Goal: Task Accomplishment & Management: Complete application form

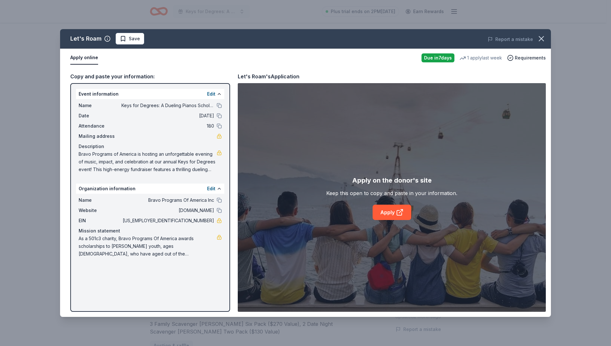
scroll to position [128, 0]
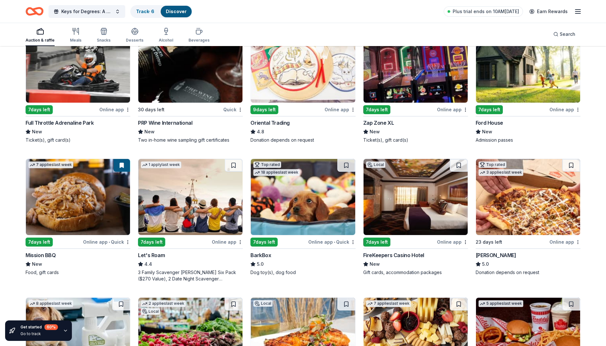
scroll to position [96, 0]
click at [411, 212] on img at bounding box center [415, 197] width 104 height 76
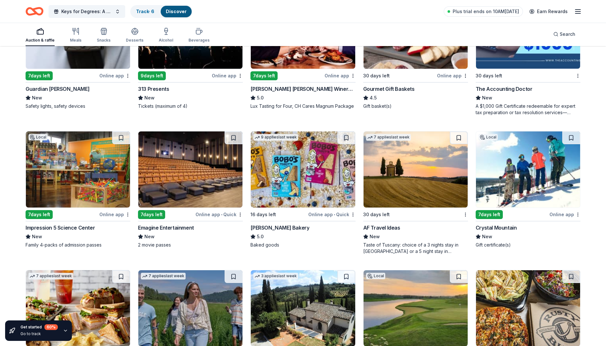
scroll to position [541, 0]
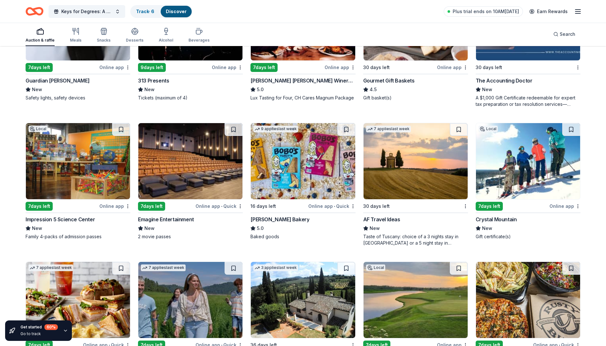
click at [516, 169] on img at bounding box center [528, 161] width 104 height 76
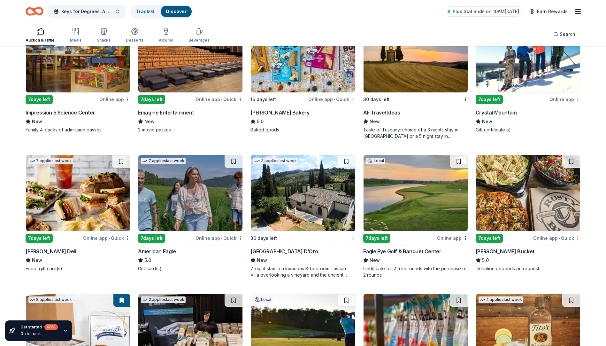
scroll to position [658, 0]
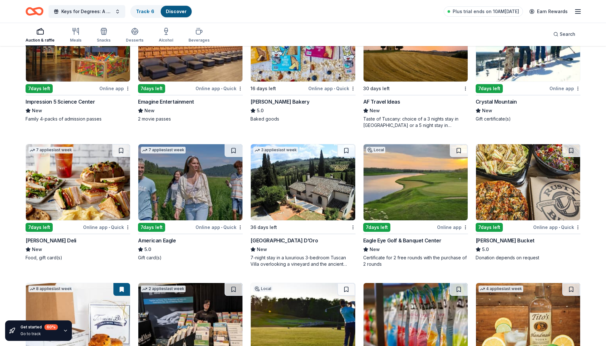
click at [306, 202] on img at bounding box center [303, 182] width 104 height 76
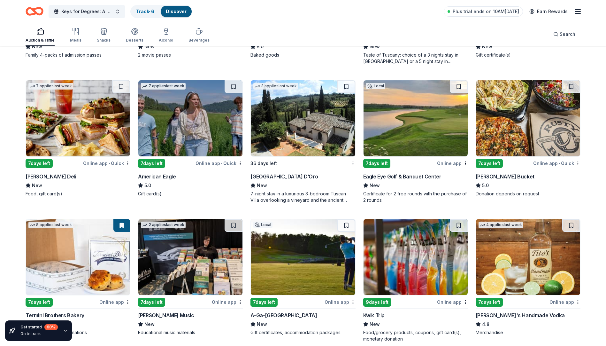
scroll to position [690, 0]
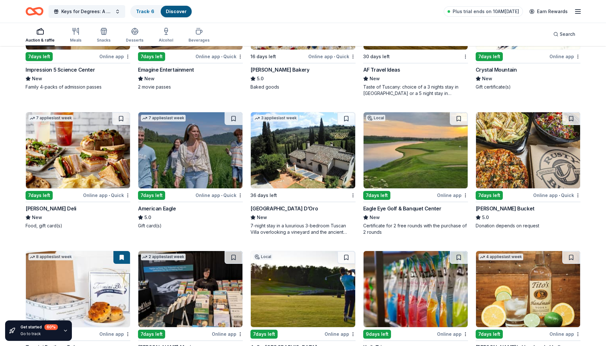
click at [421, 173] on img at bounding box center [415, 150] width 104 height 76
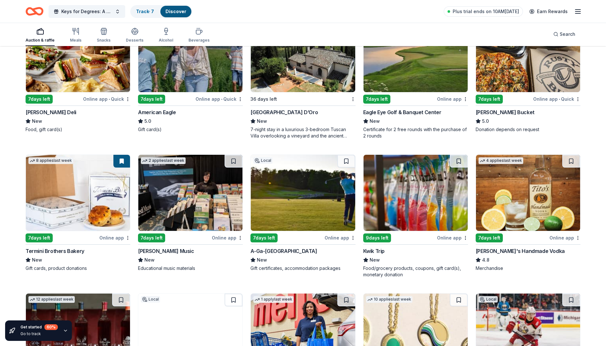
scroll to position [818, 0]
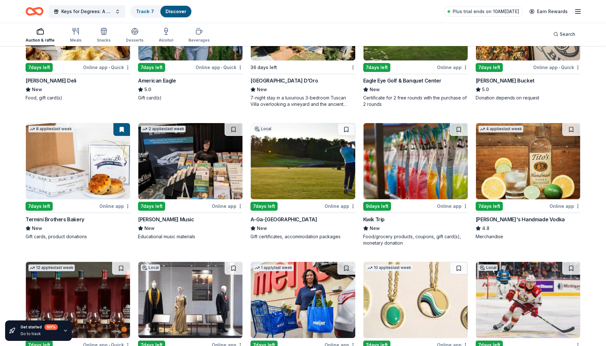
click at [300, 182] on img at bounding box center [303, 161] width 104 height 76
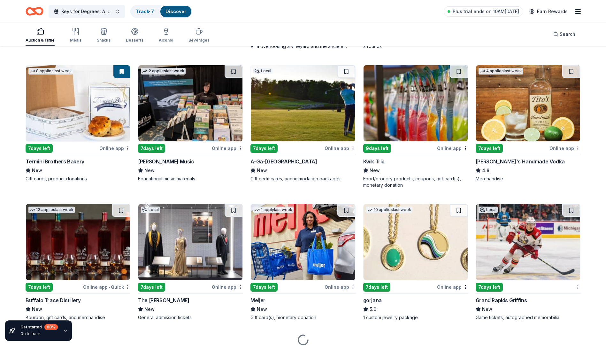
scroll to position [897, 0]
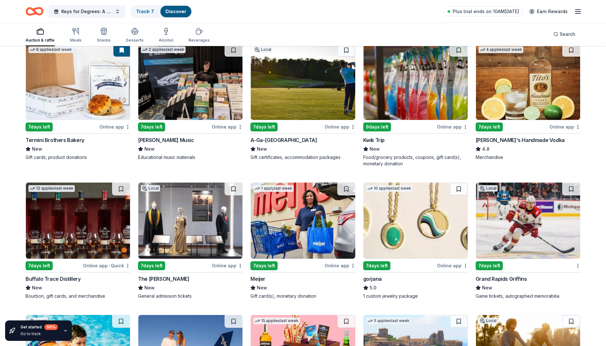
click at [100, 240] on img at bounding box center [78, 220] width 104 height 76
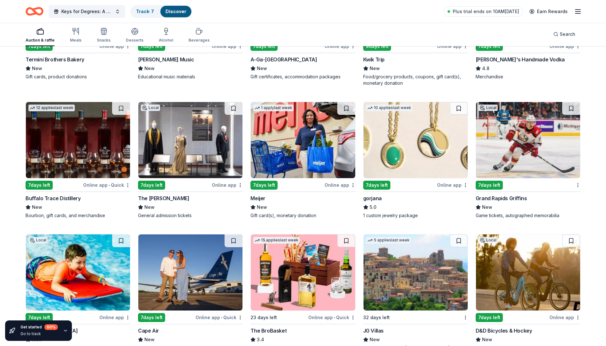
scroll to position [993, 0]
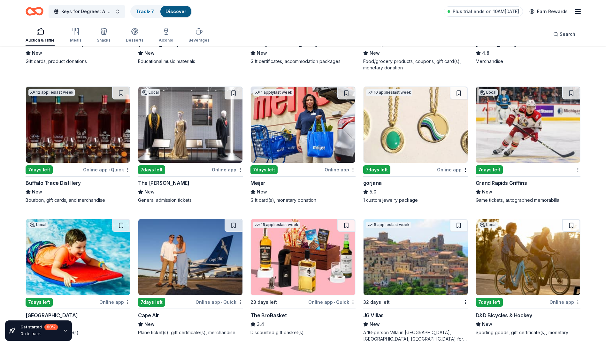
click at [174, 165] on div "7 days left" at bounding box center [174, 169] width 72 height 8
click at [536, 128] on img at bounding box center [528, 125] width 104 height 76
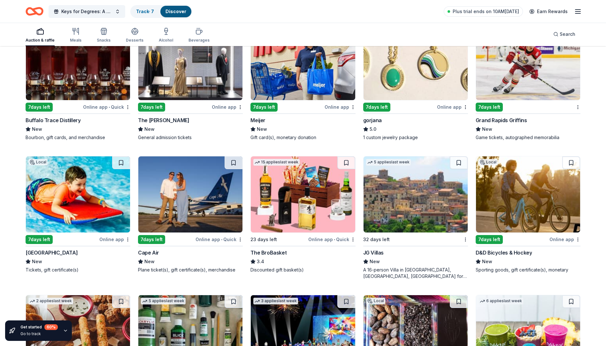
scroll to position [1057, 0]
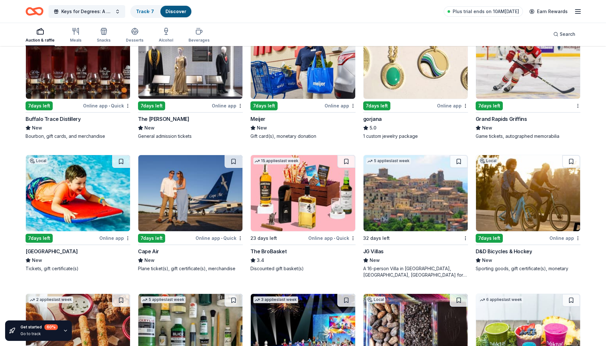
click at [99, 214] on img at bounding box center [78, 193] width 104 height 76
click at [187, 204] on img at bounding box center [190, 193] width 104 height 76
click at [309, 198] on img at bounding box center [303, 193] width 104 height 76
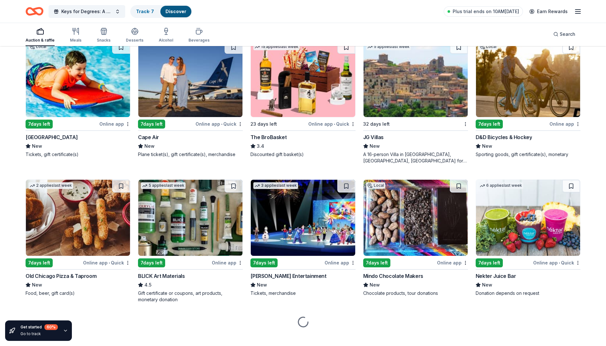
scroll to position [1175, 0]
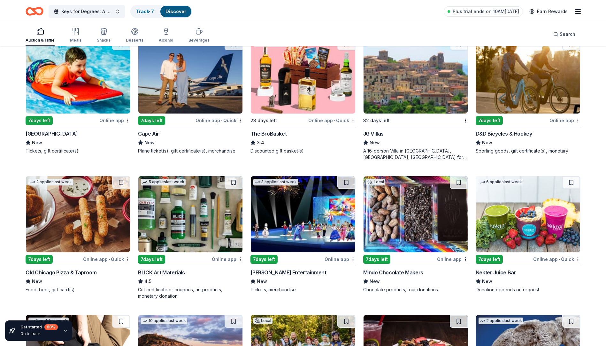
click at [301, 218] on img at bounding box center [303, 214] width 104 height 76
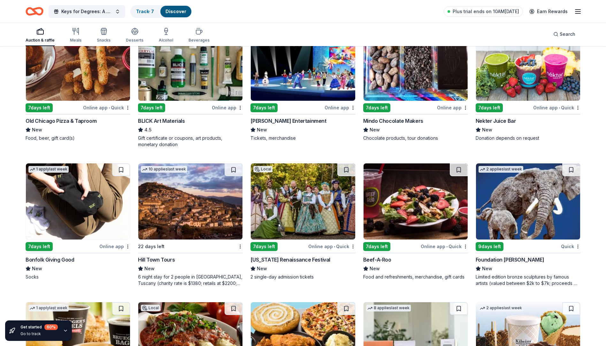
scroll to position [1334, 0]
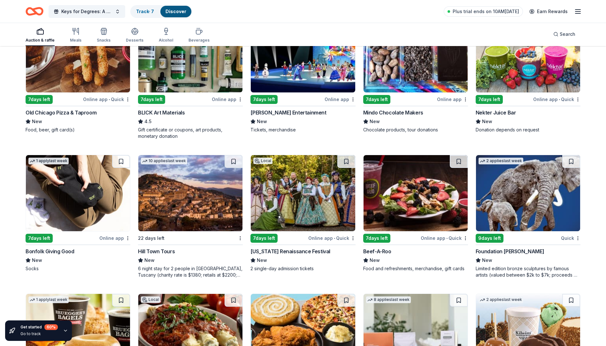
click at [524, 199] on img at bounding box center [528, 193] width 104 height 76
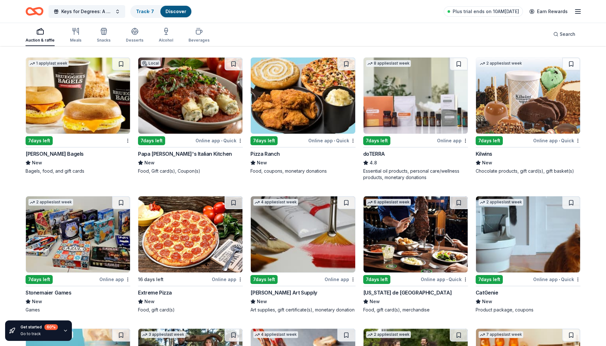
scroll to position [1590, 0]
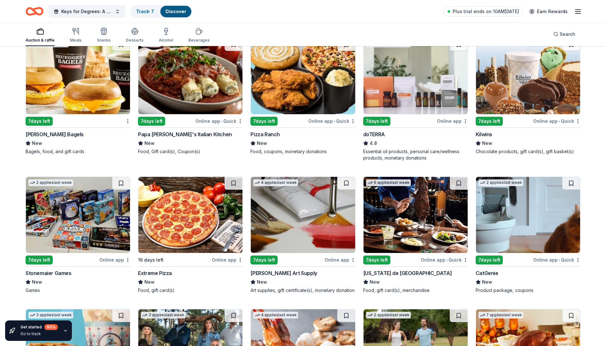
click at [420, 214] on img at bounding box center [415, 215] width 104 height 76
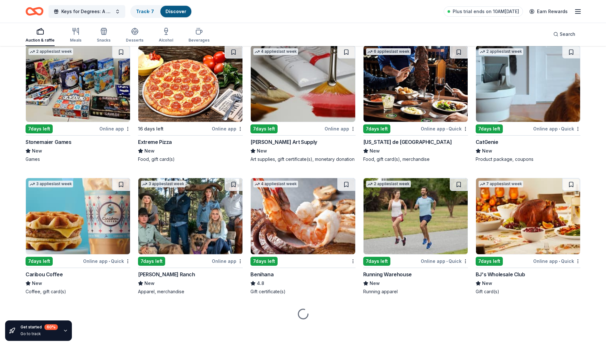
scroll to position [1723, 0]
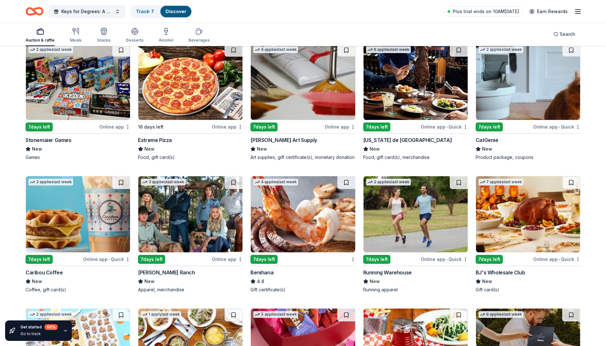
click at [298, 217] on img at bounding box center [303, 214] width 104 height 76
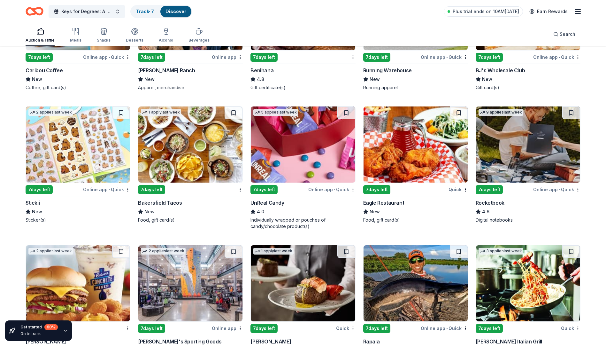
scroll to position [1978, 0]
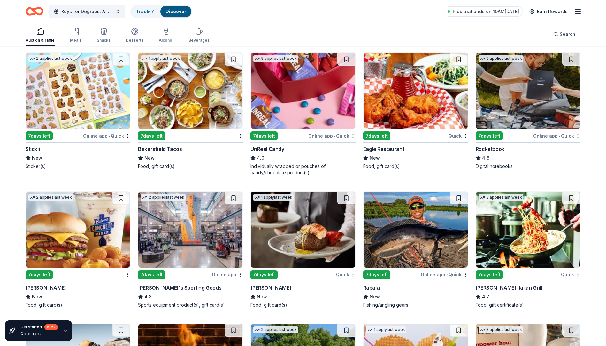
click at [536, 247] on img at bounding box center [528, 229] width 104 height 76
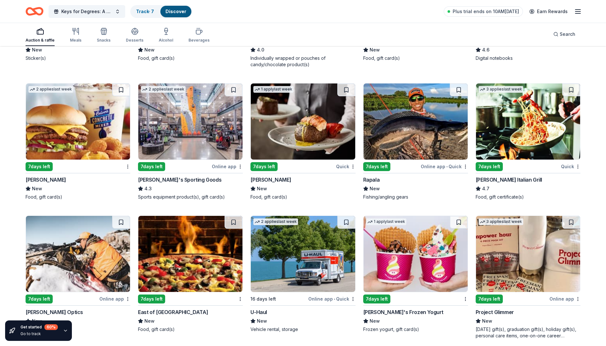
scroll to position [2106, 0]
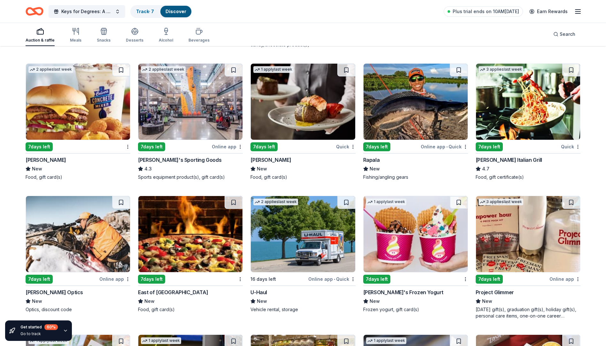
click at [410, 125] on img at bounding box center [415, 102] width 104 height 76
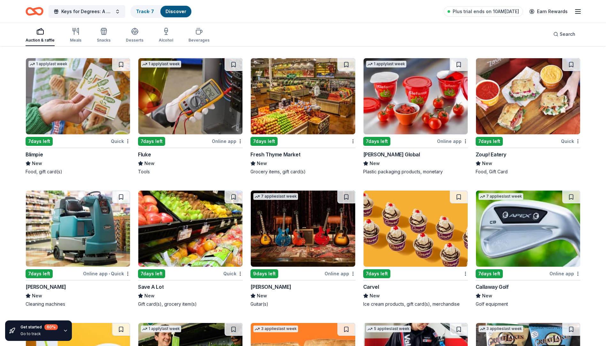
scroll to position [2393, 0]
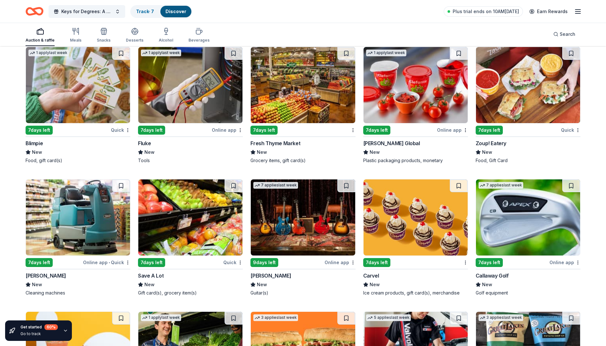
click at [526, 223] on img at bounding box center [528, 217] width 104 height 76
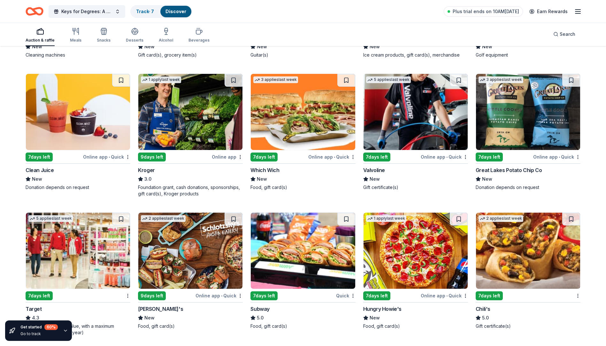
scroll to position [2663, 0]
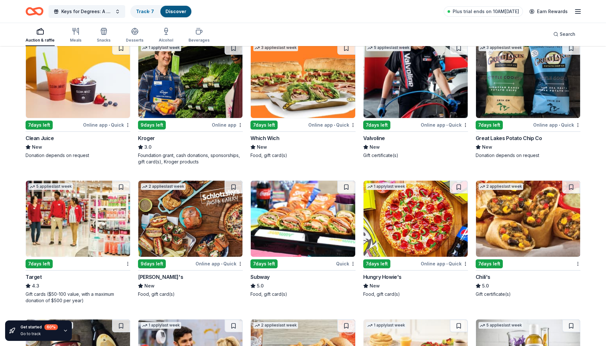
click at [525, 98] on img at bounding box center [528, 80] width 104 height 76
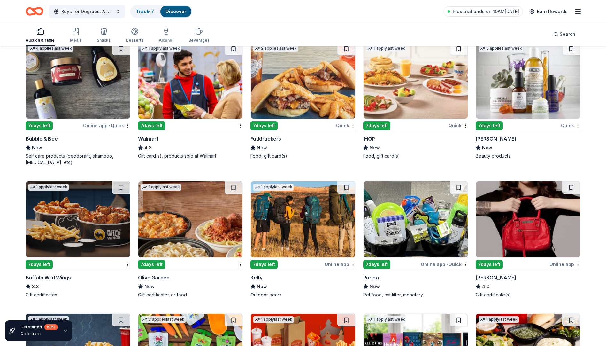
scroll to position [2950, 0]
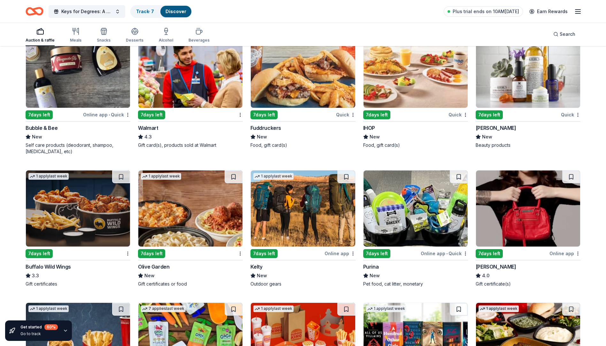
click at [92, 227] on img at bounding box center [78, 208] width 104 height 76
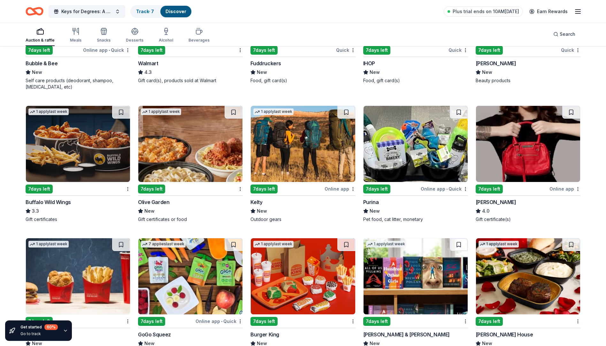
scroll to position [3046, 0]
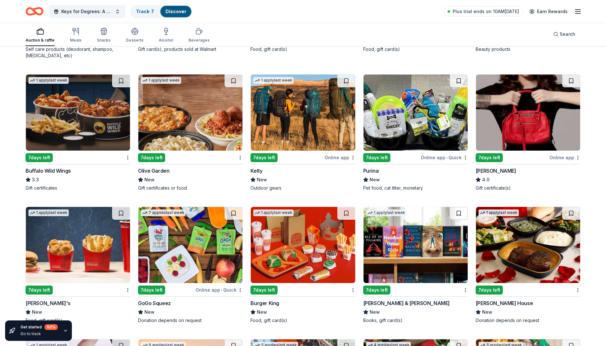
click at [193, 134] on img at bounding box center [190, 112] width 104 height 76
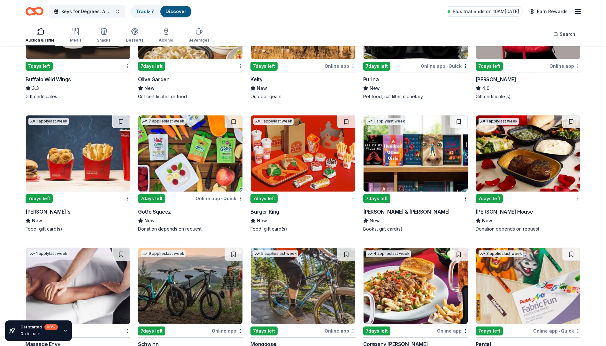
scroll to position [3142, 0]
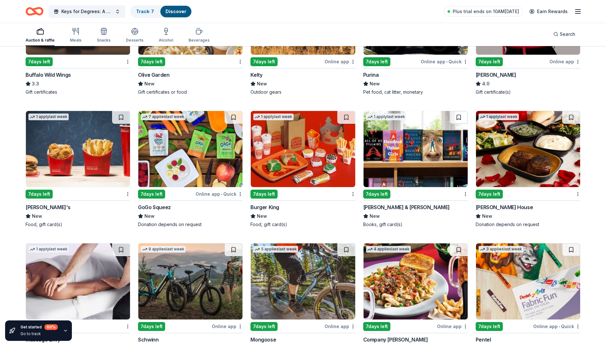
click at [520, 166] on img at bounding box center [528, 149] width 104 height 76
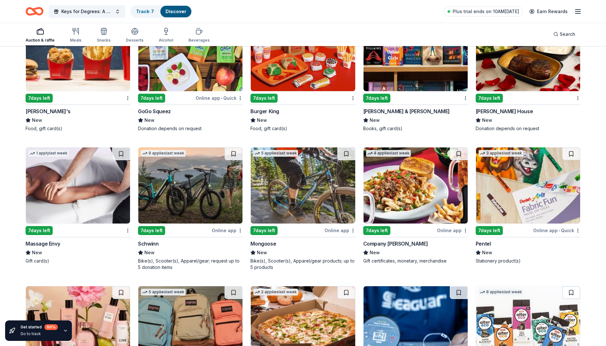
click at [286, 212] on img at bounding box center [303, 185] width 104 height 76
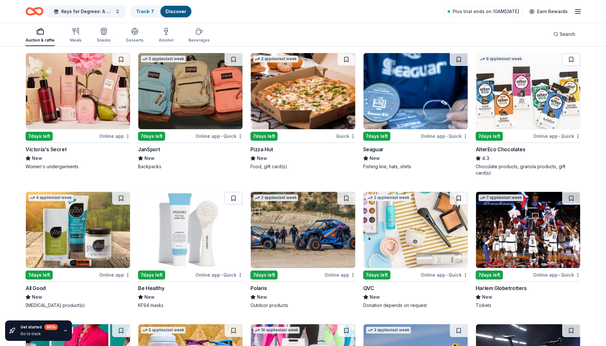
scroll to position [3481, 0]
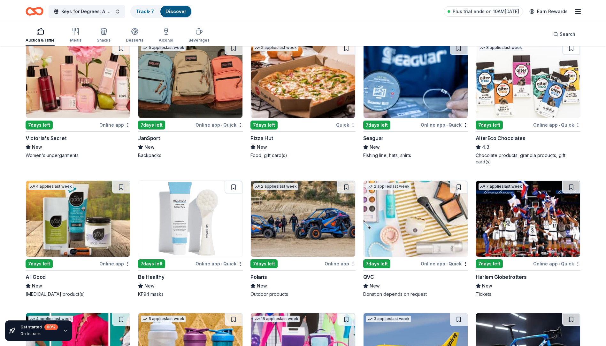
click at [306, 103] on img at bounding box center [303, 80] width 104 height 76
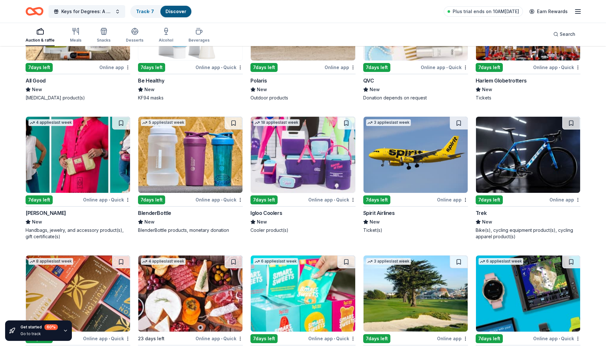
scroll to position [3688, 0]
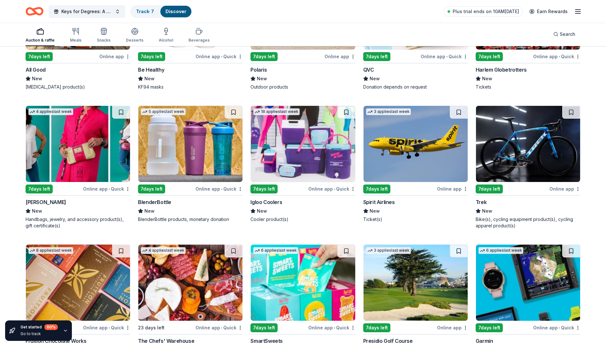
click at [394, 154] on img at bounding box center [415, 144] width 104 height 76
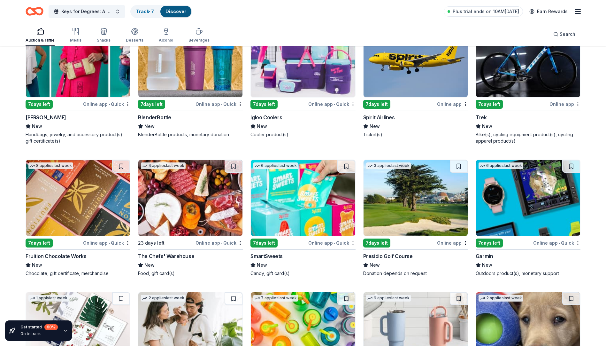
scroll to position [3816, 0]
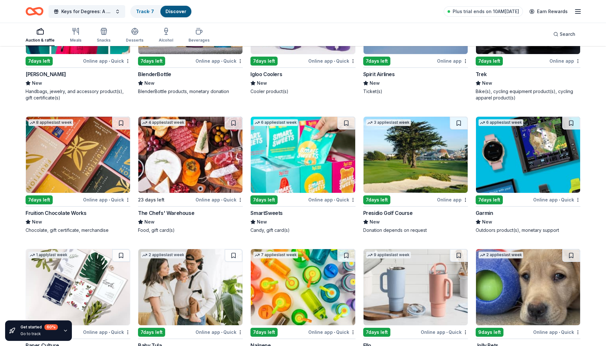
click at [409, 183] on img at bounding box center [415, 155] width 104 height 76
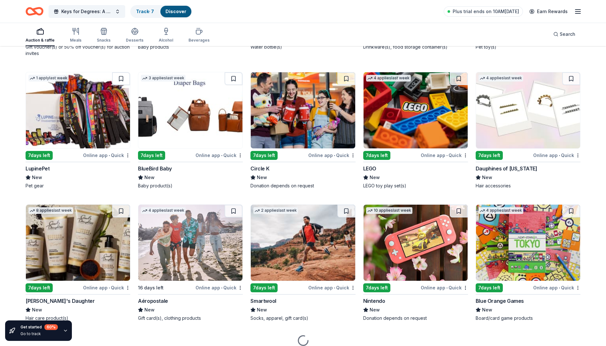
scroll to position [4151, 0]
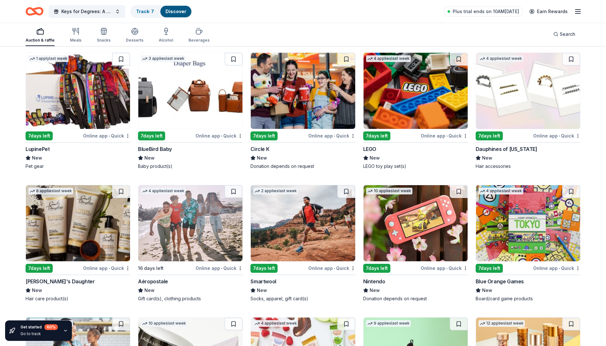
click at [428, 225] on img at bounding box center [415, 223] width 104 height 76
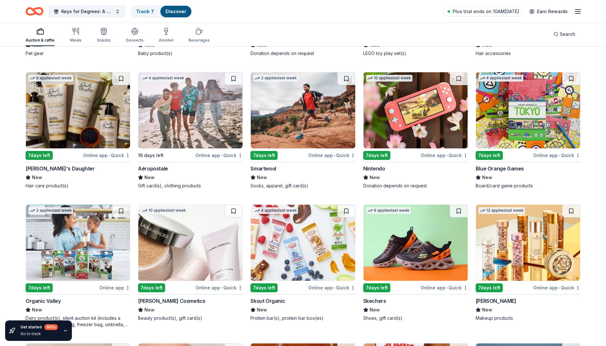
scroll to position [4279, 0]
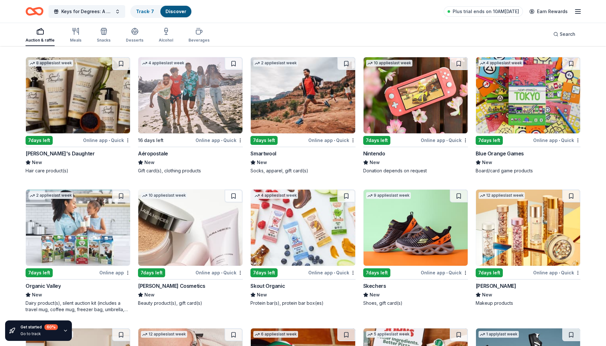
click at [403, 250] on img at bounding box center [415, 227] width 104 height 76
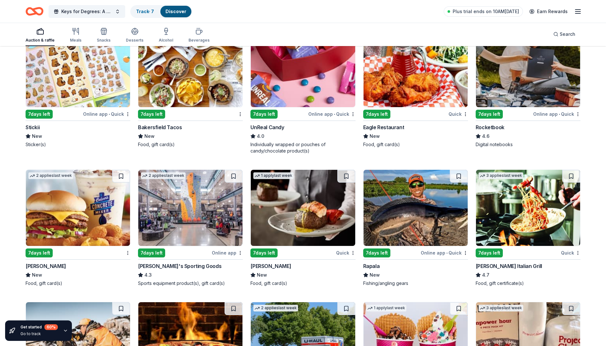
scroll to position [2066, 0]
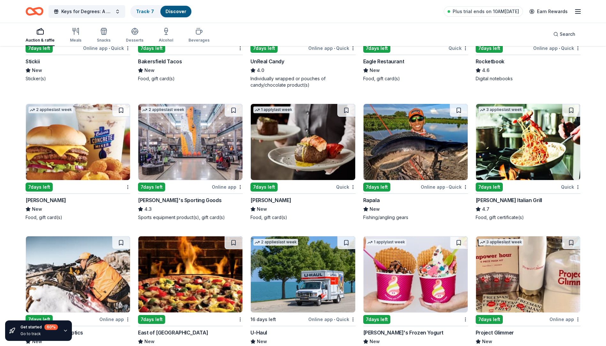
click at [192, 147] on img at bounding box center [190, 142] width 104 height 76
click at [311, 160] on img at bounding box center [303, 142] width 104 height 76
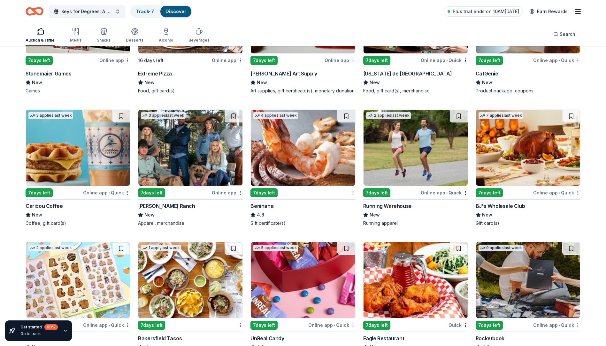
scroll to position [1778, 0]
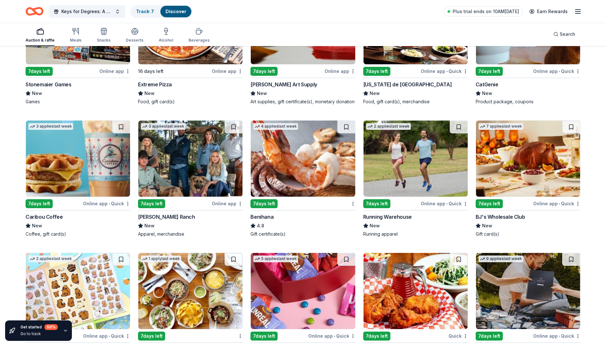
click at [502, 171] on img at bounding box center [528, 158] width 104 height 76
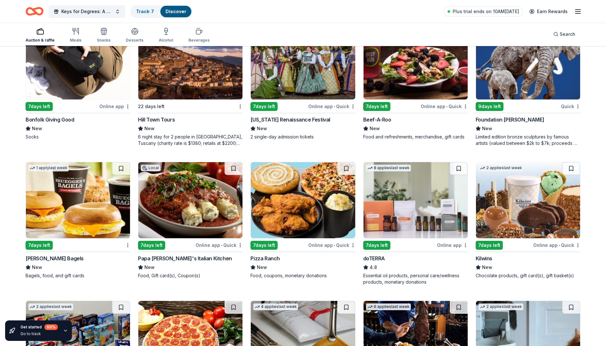
scroll to position [1459, 0]
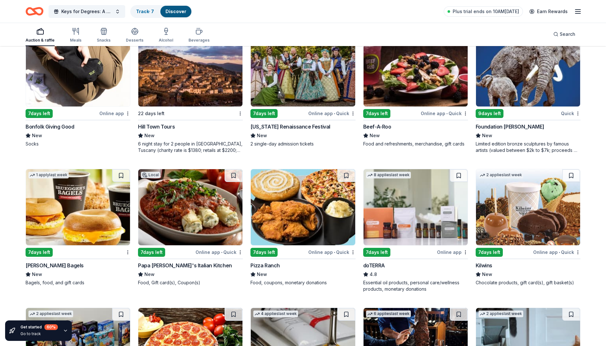
click at [512, 221] on img at bounding box center [528, 207] width 104 height 76
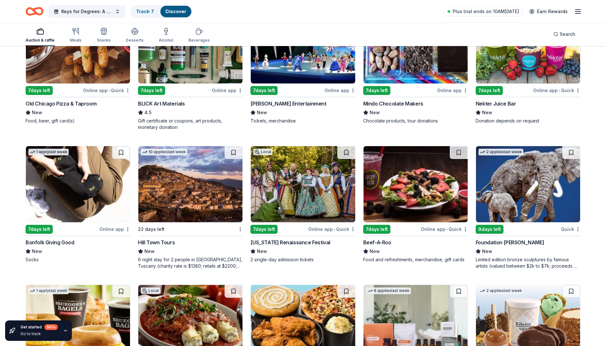
scroll to position [1299, 0]
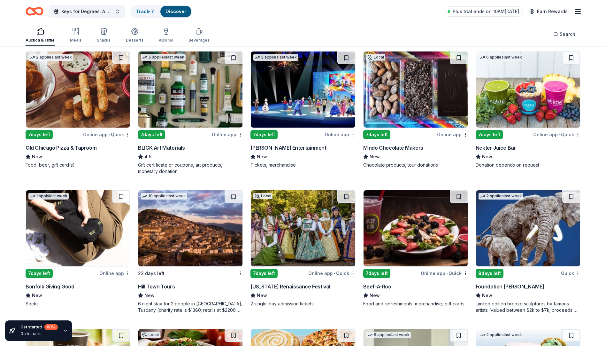
click at [310, 248] on img at bounding box center [303, 228] width 104 height 76
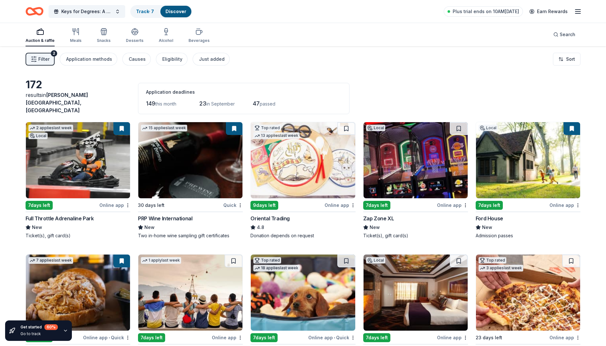
scroll to position [0, 0]
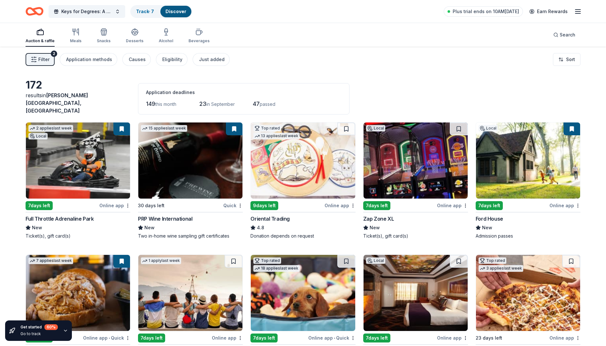
click at [175, 10] on link "Discover" at bounding box center [175, 11] width 21 height 5
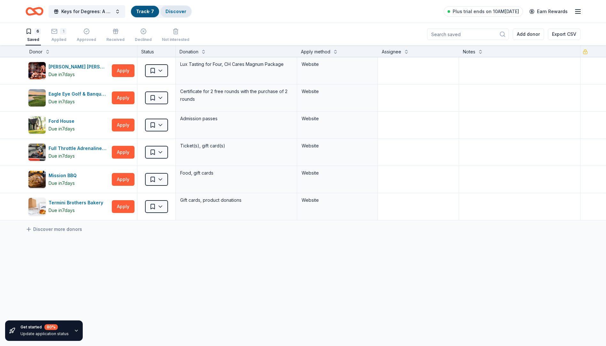
click at [181, 13] on link "Discover" at bounding box center [175, 11] width 21 height 5
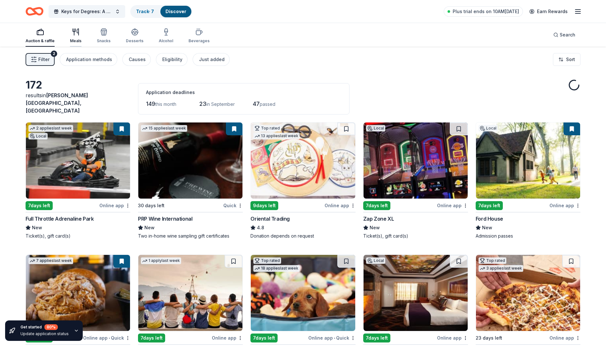
click at [72, 32] on icon "button" at bounding box center [76, 32] width 8 height 8
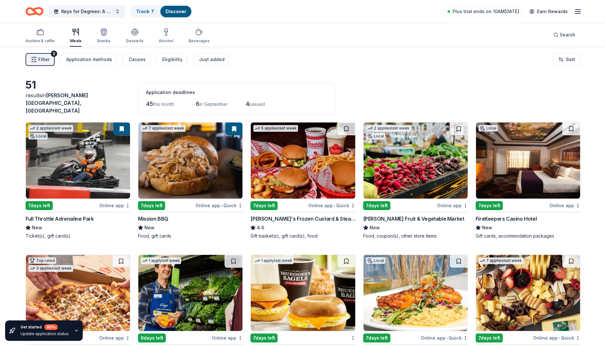
click at [534, 189] on img at bounding box center [528, 160] width 104 height 76
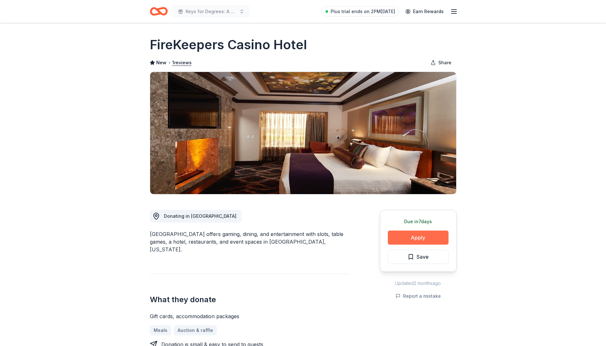
click at [416, 234] on button "Apply" at bounding box center [418, 237] width 61 height 14
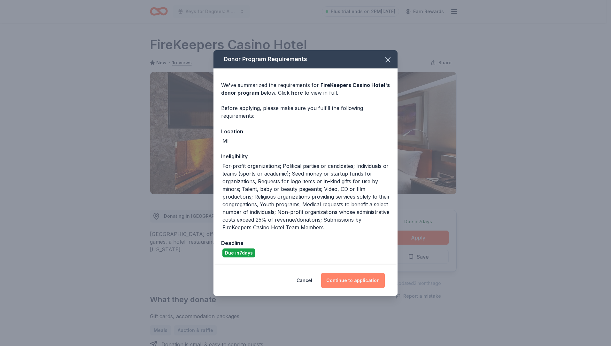
click at [359, 280] on button "Continue to application" at bounding box center [353, 279] width 64 height 15
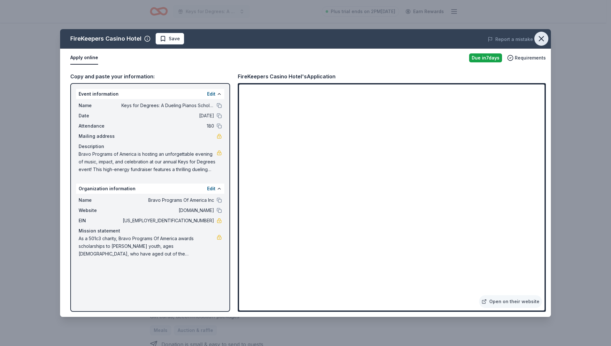
click at [539, 40] on icon "button" at bounding box center [540, 38] width 9 height 9
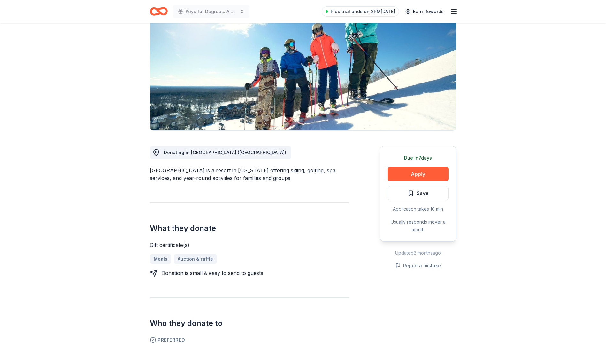
scroll to position [64, 0]
click at [414, 176] on button "Apply" at bounding box center [418, 173] width 61 height 14
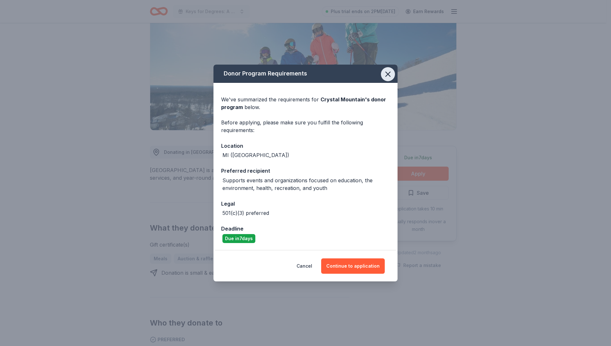
click at [389, 75] on icon "button" at bounding box center [387, 74] width 4 height 4
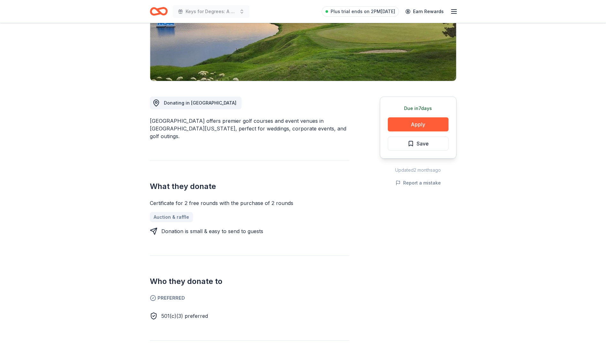
scroll to position [128, 0]
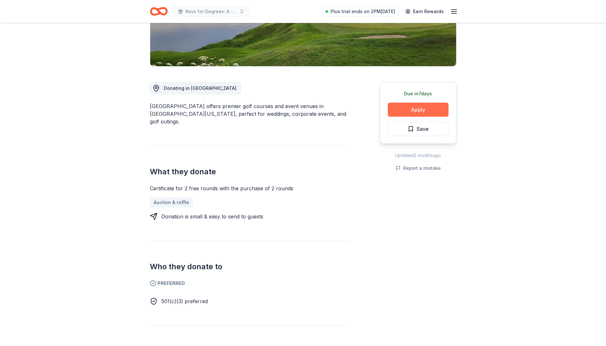
click at [417, 110] on button "Apply" at bounding box center [418, 110] width 61 height 14
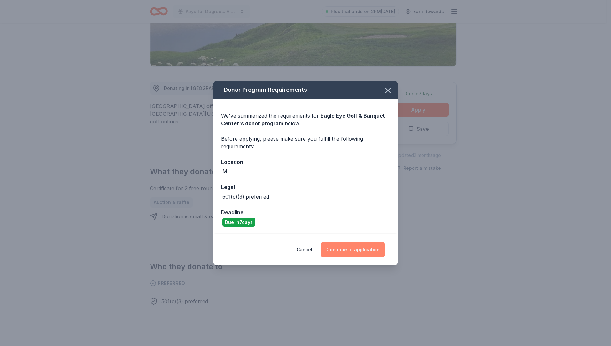
click at [361, 250] on button "Continue to application" at bounding box center [353, 249] width 64 height 15
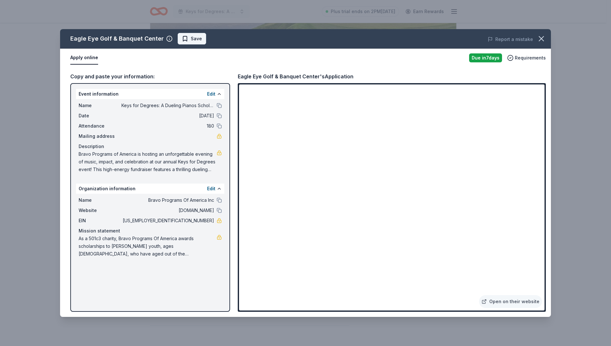
click at [193, 39] on span "Save" at bounding box center [196, 39] width 11 height 8
click at [538, 36] on icon "button" at bounding box center [540, 38] width 9 height 9
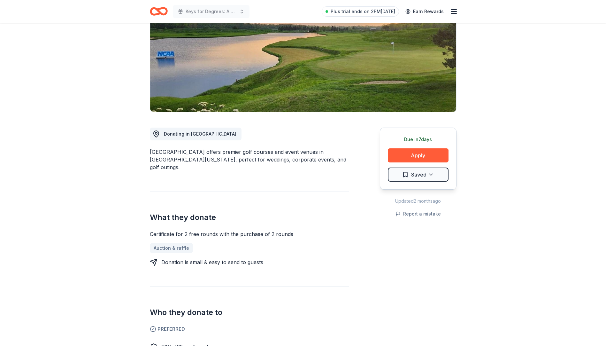
scroll to position [0, 0]
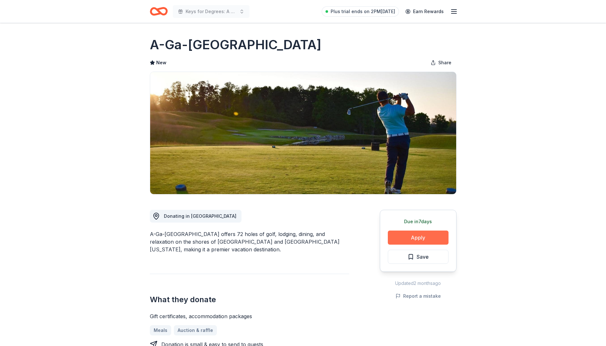
click at [422, 239] on button "Apply" at bounding box center [418, 237] width 61 height 14
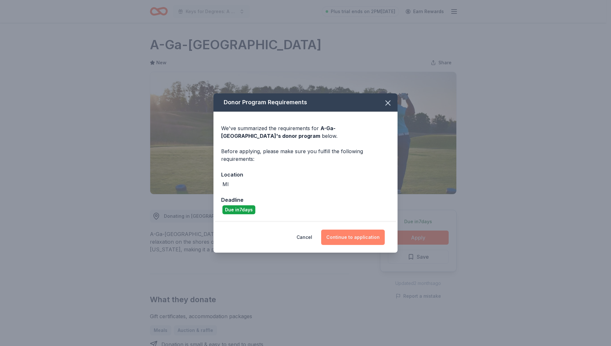
click at [361, 239] on button "Continue to application" at bounding box center [353, 236] width 64 height 15
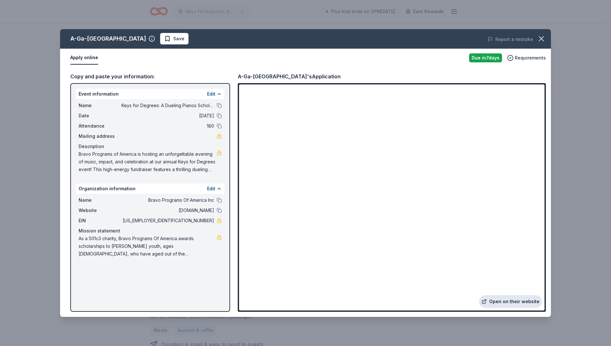
click at [508, 303] on link "Open on their website" at bounding box center [510, 301] width 63 height 13
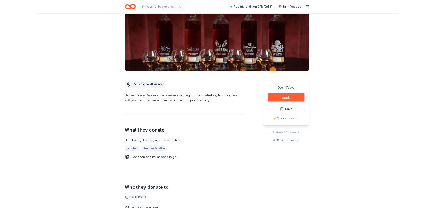
scroll to position [64, 0]
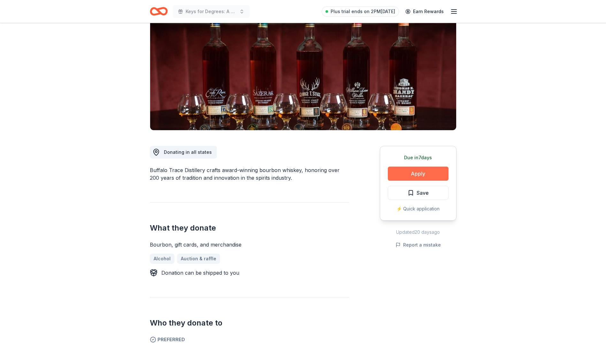
click at [425, 173] on button "Apply" at bounding box center [418, 173] width 61 height 14
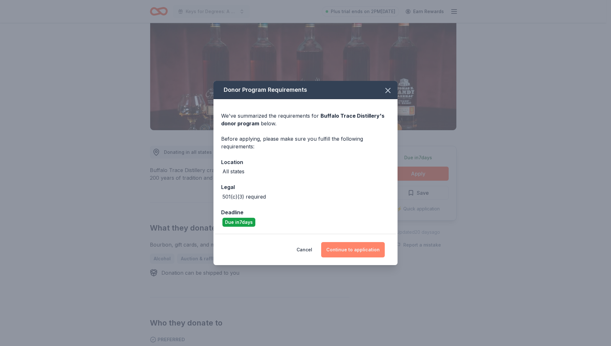
click at [356, 249] on button "Continue to application" at bounding box center [353, 249] width 64 height 15
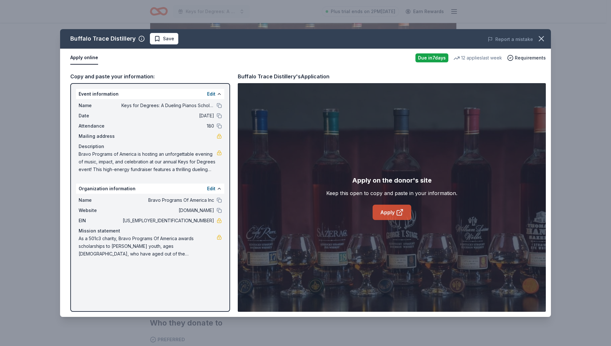
click at [390, 213] on link "Apply" at bounding box center [391, 211] width 39 height 15
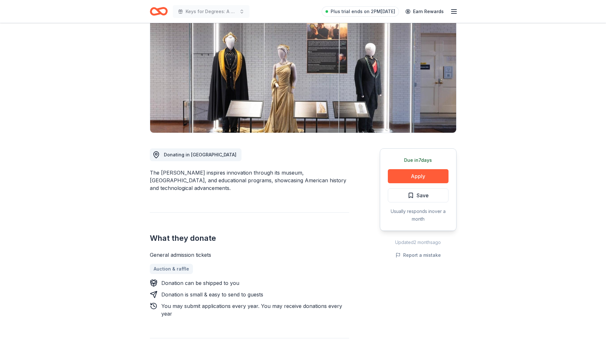
scroll to position [64, 0]
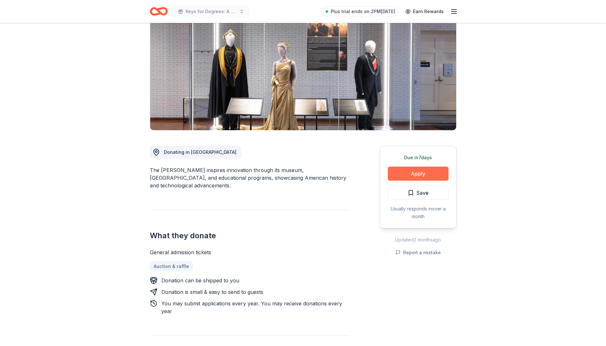
click at [421, 174] on button "Apply" at bounding box center [418, 173] width 61 height 14
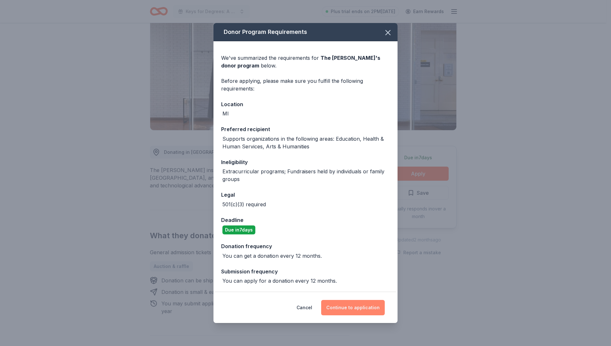
click at [363, 307] on button "Continue to application" at bounding box center [353, 307] width 64 height 15
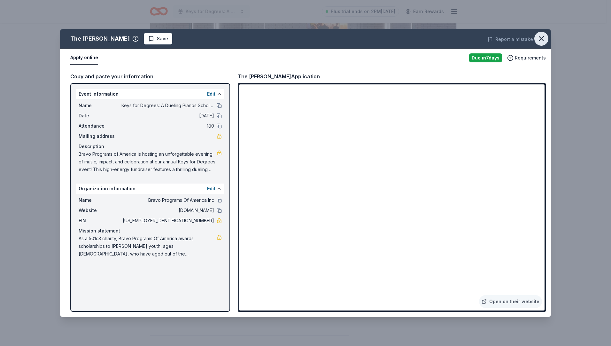
click at [541, 39] on icon "button" at bounding box center [541, 38] width 4 height 4
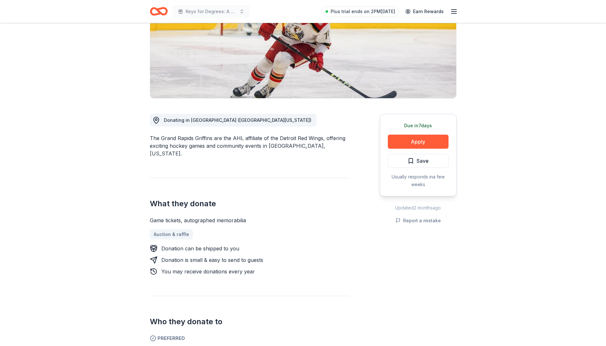
scroll to position [128, 0]
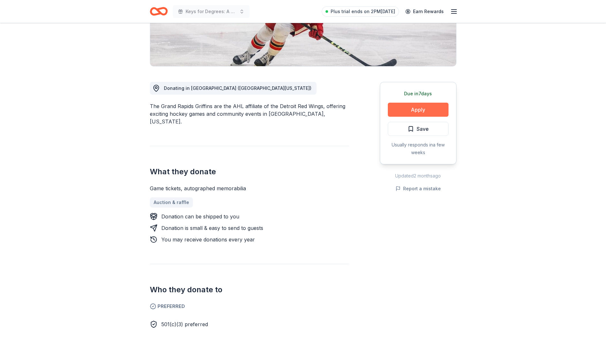
click at [421, 112] on button "Apply" at bounding box center [418, 110] width 61 height 14
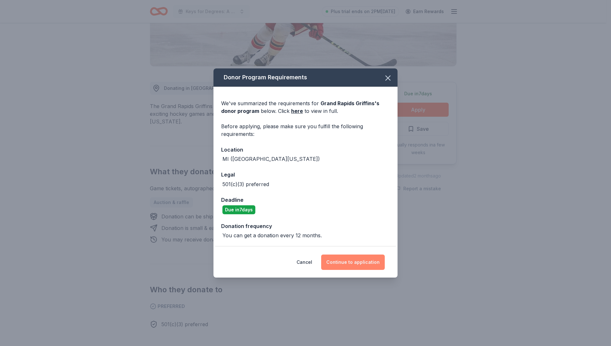
click at [355, 262] on button "Continue to application" at bounding box center [353, 261] width 64 height 15
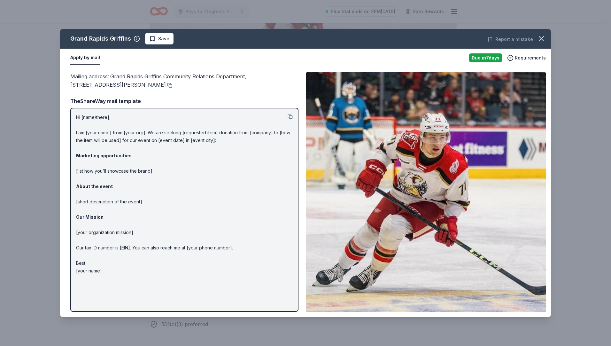
drag, startPoint x: 179, startPoint y: 183, endPoint x: 184, endPoint y: 180, distance: 5.4
click at [181, 183] on p "Hi [name/there], I am [your name] from [your org]. We are seeking [requested it…" at bounding box center [184, 193] width 217 height 161
click at [86, 137] on p "Hi [name/there], I am [your name] from [your org]. We are seeking [requested it…" at bounding box center [184, 193] width 217 height 161
drag, startPoint x: 89, startPoint y: 135, endPoint x: 93, endPoint y: 136, distance: 4.0
click at [90, 135] on p "Hi [name/there], I am [your name] from [your org]. We are seeking [requested it…" at bounding box center [184, 193] width 217 height 161
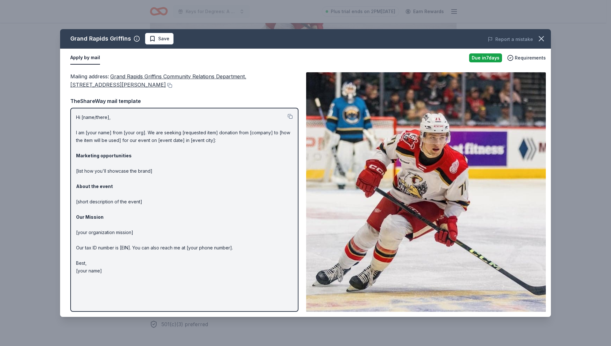
click at [86, 60] on button "Apply by mail" at bounding box center [85, 57] width 30 height 13
click at [291, 117] on button at bounding box center [289, 116] width 5 height 5
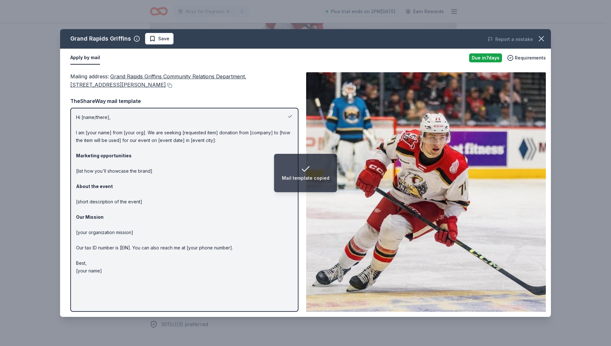
click at [289, 118] on button at bounding box center [289, 116] width 5 height 5
click at [162, 165] on p "Hi [name/there], I am [your name] from [your org]. We are seeking [requested it…" at bounding box center [184, 193] width 217 height 161
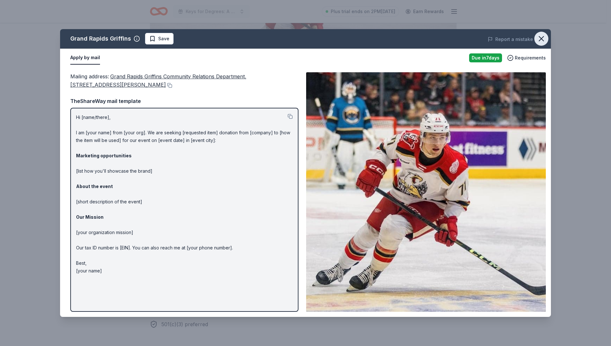
click at [542, 40] on icon "button" at bounding box center [541, 38] width 4 height 4
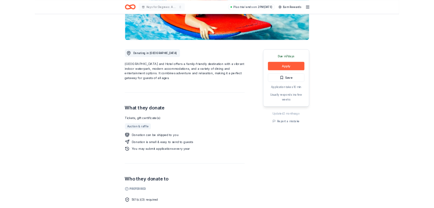
scroll to position [96, 0]
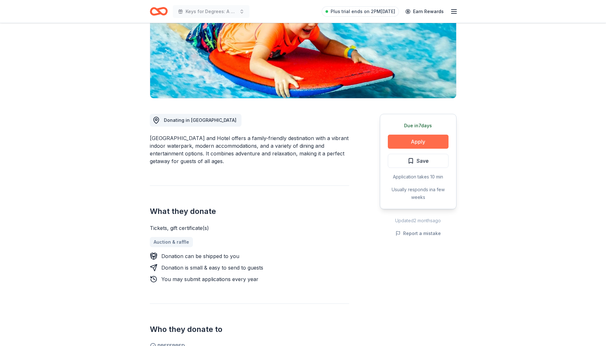
click at [418, 142] on button "Apply" at bounding box center [418, 141] width 61 height 14
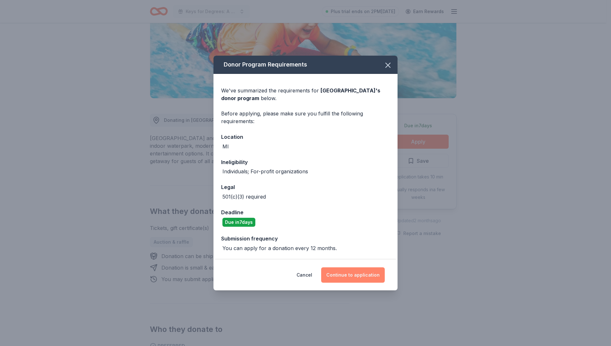
click at [354, 275] on button "Continue to application" at bounding box center [353, 274] width 64 height 15
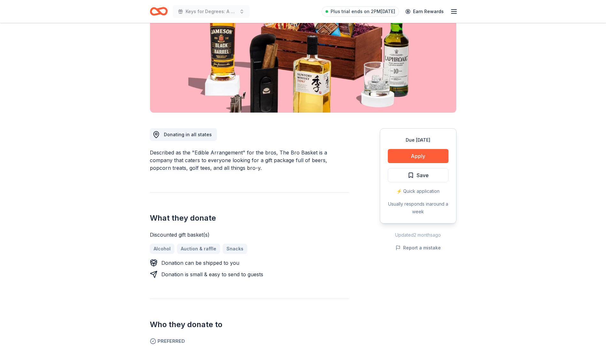
scroll to position [96, 0]
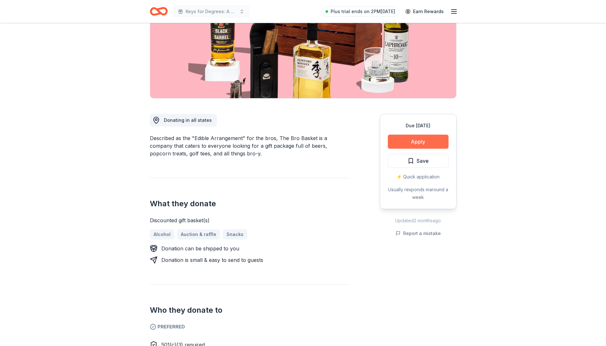
click at [422, 138] on button "Apply" at bounding box center [418, 141] width 61 height 14
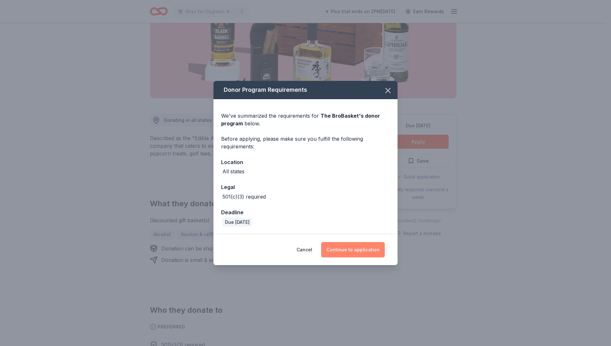
click at [353, 252] on button "Continue to application" at bounding box center [353, 249] width 64 height 15
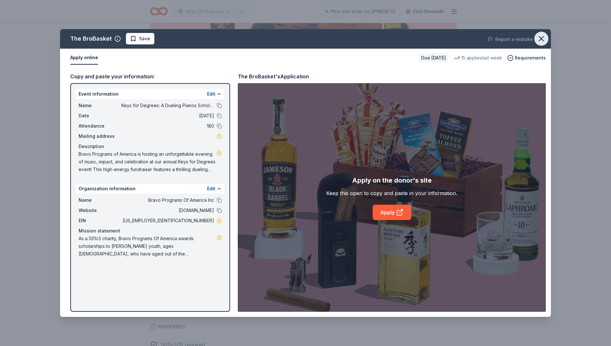
click at [543, 37] on icon "button" at bounding box center [540, 38] width 9 height 9
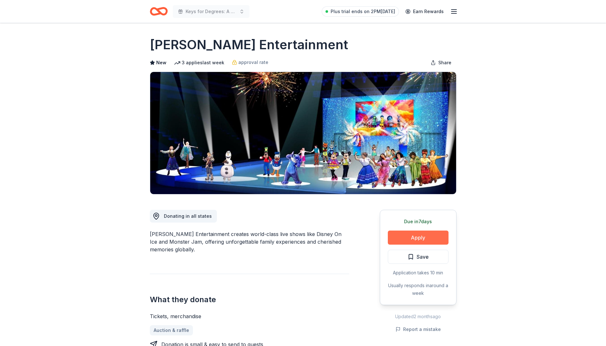
click at [413, 238] on button "Apply" at bounding box center [418, 237] width 61 height 14
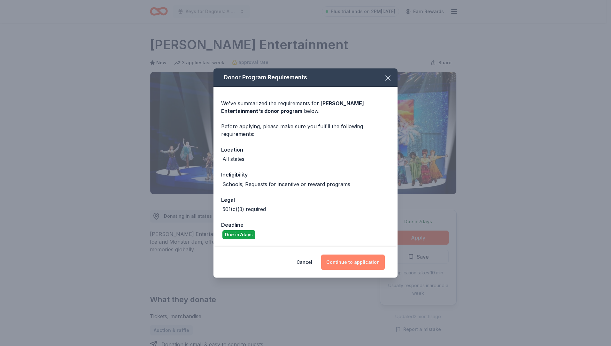
click at [355, 265] on button "Continue to application" at bounding box center [353, 261] width 64 height 15
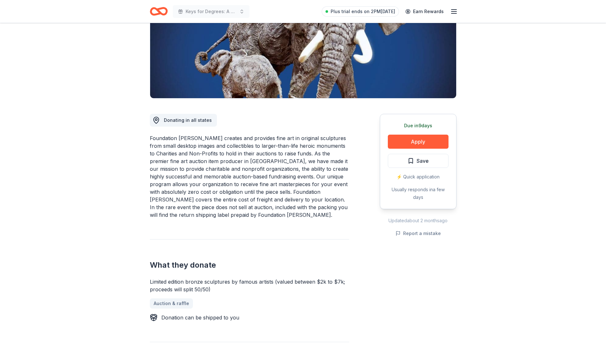
scroll to position [128, 0]
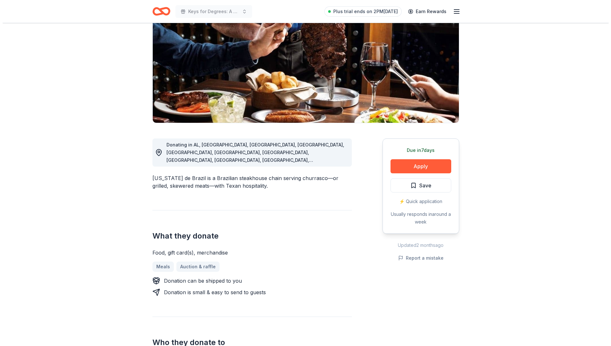
scroll to position [64, 0]
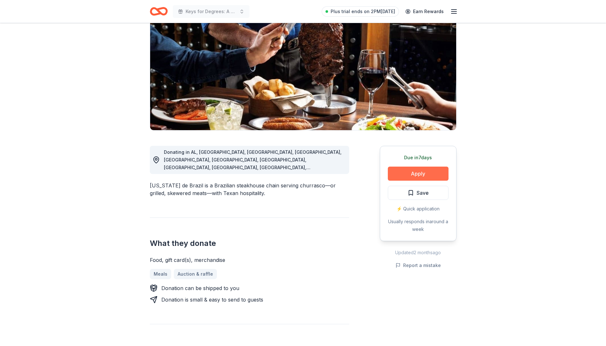
click at [420, 171] on button "Apply" at bounding box center [418, 173] width 61 height 14
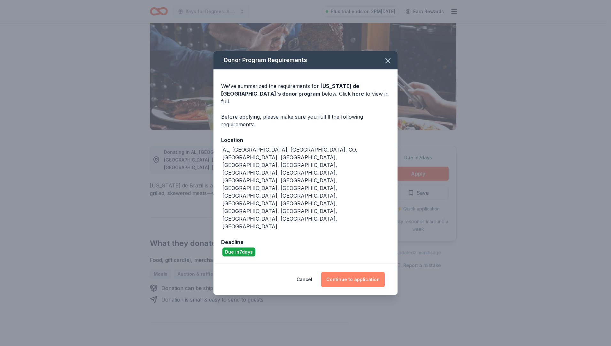
click at [357, 271] on button "Continue to application" at bounding box center [353, 278] width 64 height 15
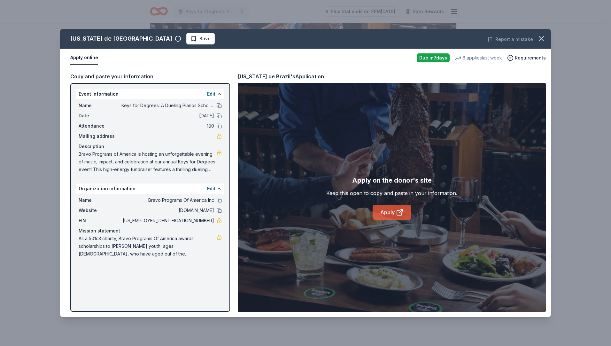
click at [397, 213] on icon at bounding box center [400, 212] width 8 height 8
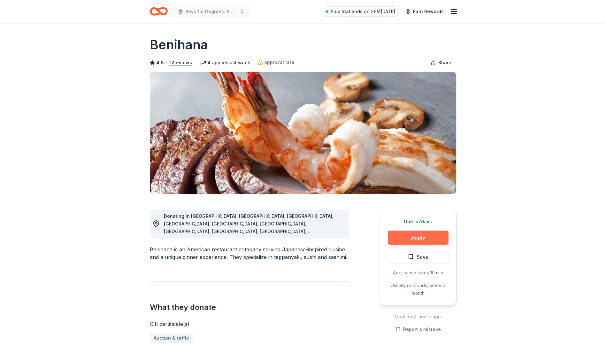
click at [421, 237] on button "Apply" at bounding box center [418, 237] width 61 height 14
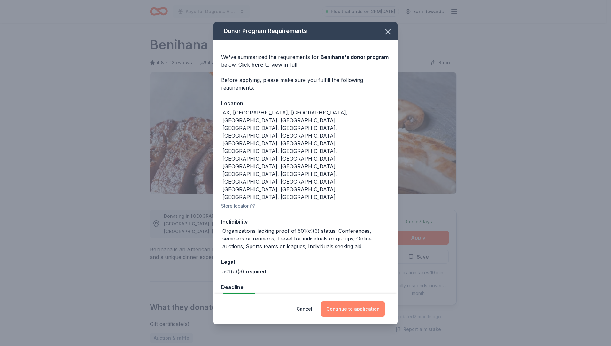
click at [361, 301] on button "Continue to application" at bounding box center [353, 308] width 64 height 15
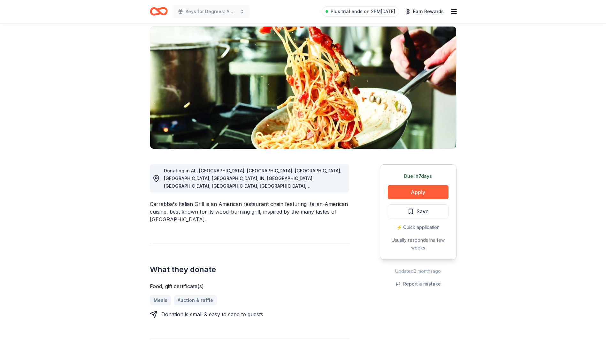
scroll to position [64, 0]
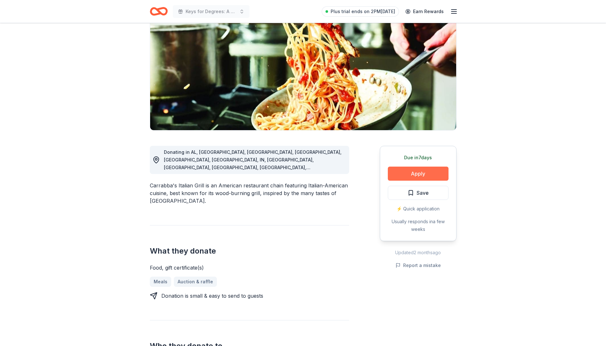
click at [420, 172] on button "Apply" at bounding box center [418, 173] width 61 height 14
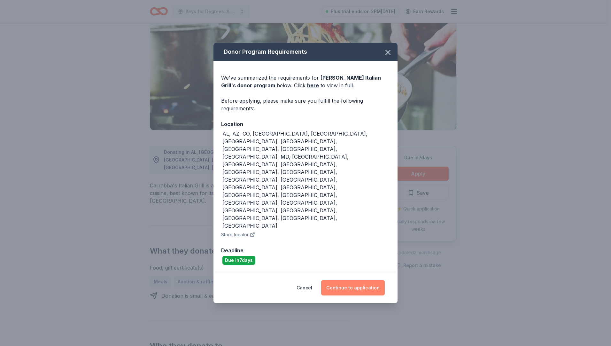
click at [348, 280] on button "Continue to application" at bounding box center [353, 287] width 64 height 15
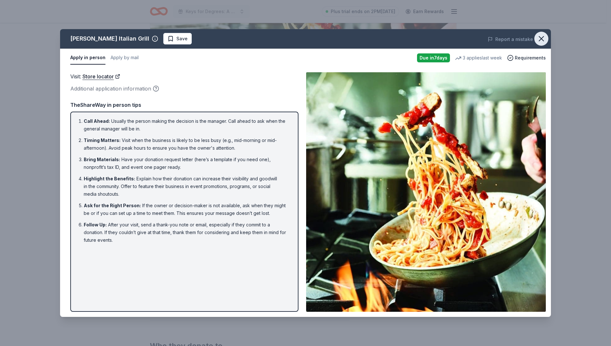
click at [542, 39] on icon "button" at bounding box center [540, 38] width 9 height 9
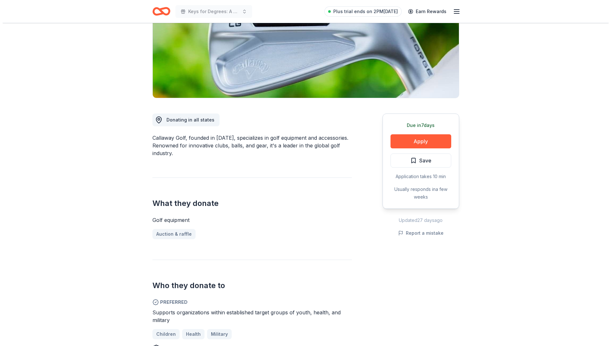
scroll to position [96, 0]
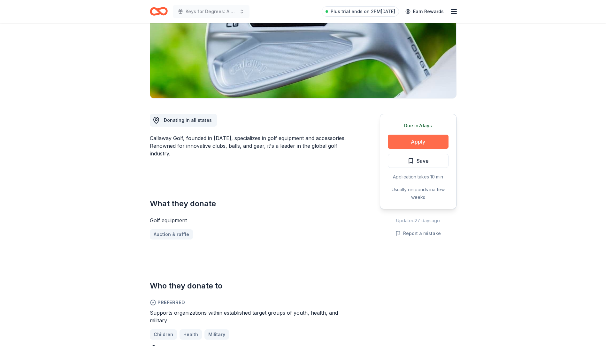
click at [428, 141] on button "Apply" at bounding box center [418, 141] width 61 height 14
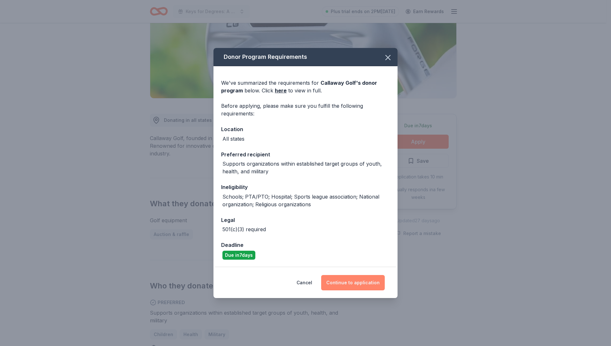
click at [360, 282] on button "Continue to application" at bounding box center [353, 282] width 64 height 15
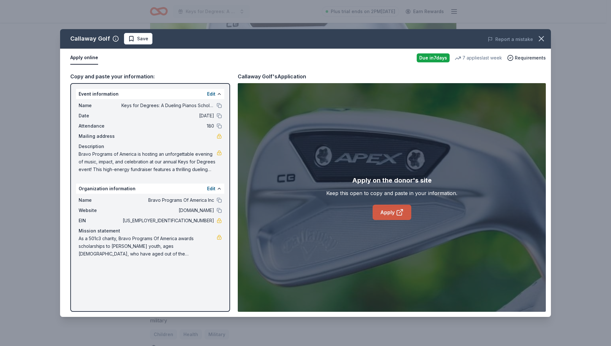
click at [394, 213] on link "Apply" at bounding box center [391, 211] width 39 height 15
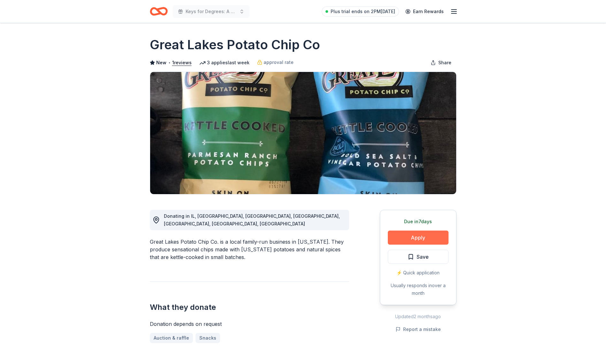
click at [420, 236] on button "Apply" at bounding box center [418, 237] width 61 height 14
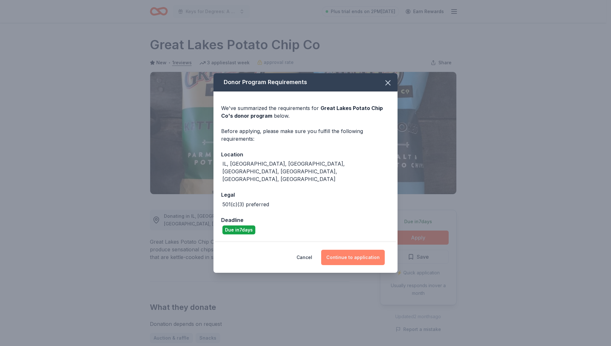
click at [349, 251] on button "Continue to application" at bounding box center [353, 256] width 64 height 15
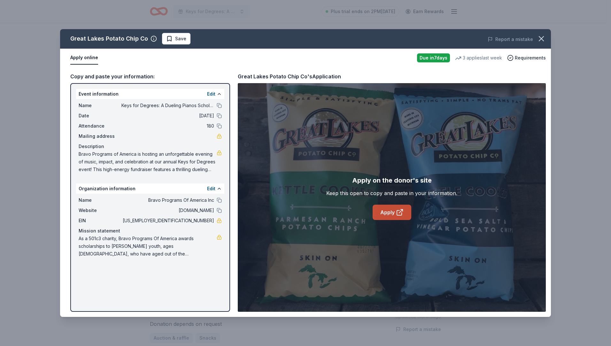
click at [392, 209] on link "Apply" at bounding box center [391, 211] width 39 height 15
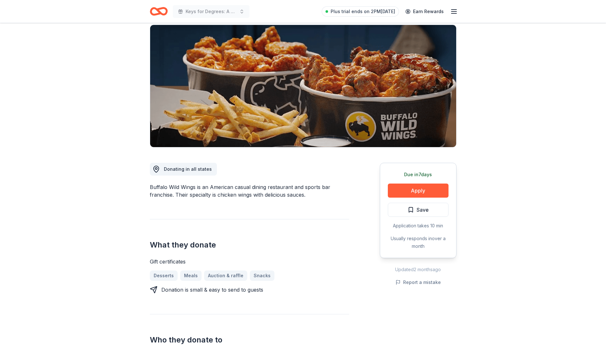
scroll to position [64, 0]
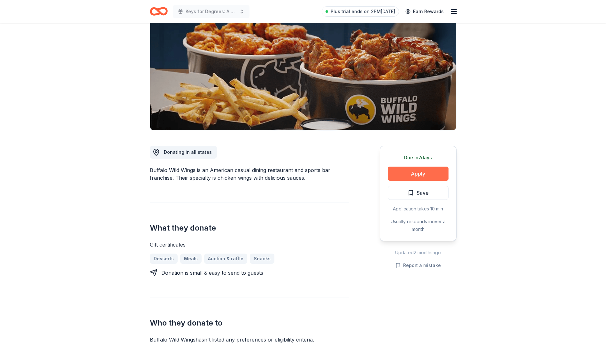
click at [406, 175] on button "Apply" at bounding box center [418, 173] width 61 height 14
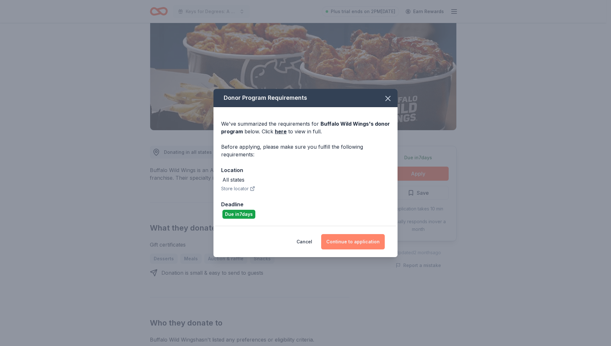
click at [357, 240] on button "Continue to application" at bounding box center [353, 241] width 64 height 15
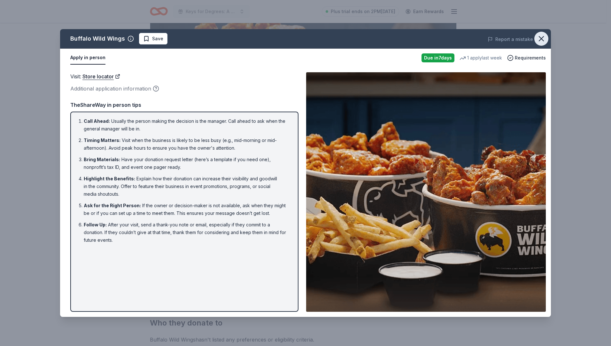
click at [538, 37] on icon "button" at bounding box center [540, 38] width 9 height 9
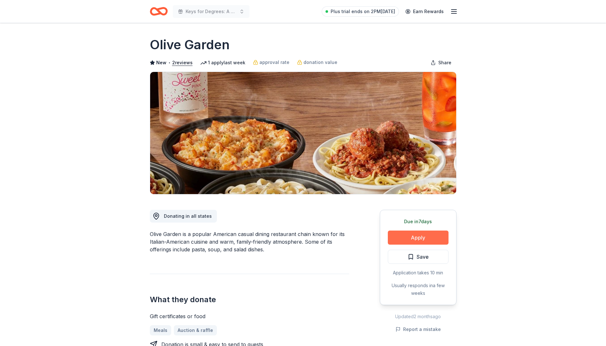
click at [423, 237] on button "Apply" at bounding box center [418, 237] width 61 height 14
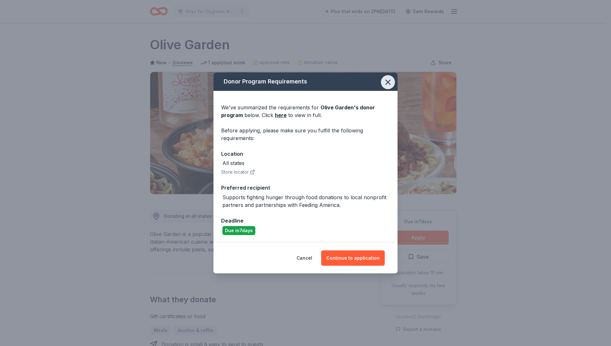
click at [388, 80] on icon "button" at bounding box center [387, 82] width 9 height 9
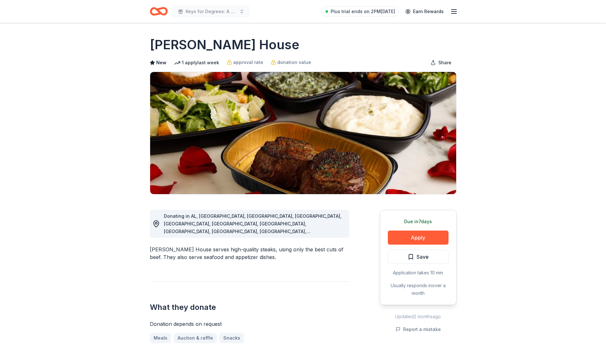
scroll to position [32, 0]
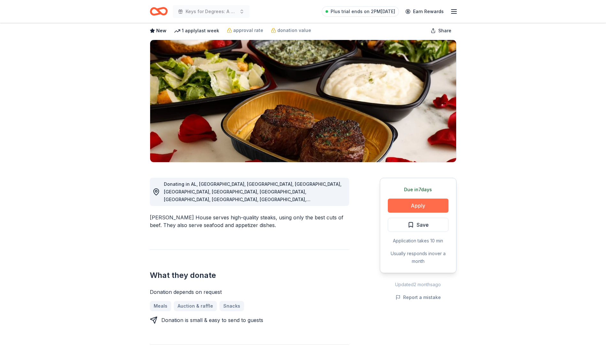
click at [417, 206] on button "Apply" at bounding box center [418, 205] width 61 height 14
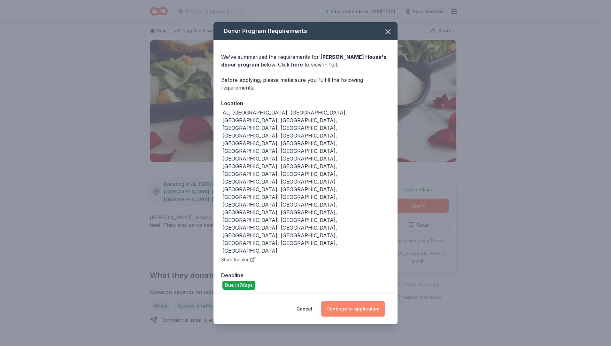
click at [362, 301] on button "Continue to application" at bounding box center [353, 308] width 64 height 15
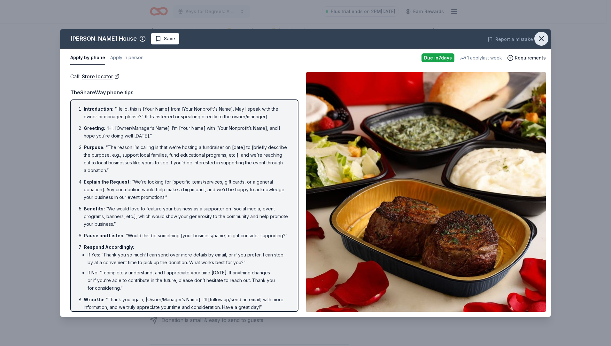
click at [540, 37] on icon "button" at bounding box center [541, 38] width 4 height 4
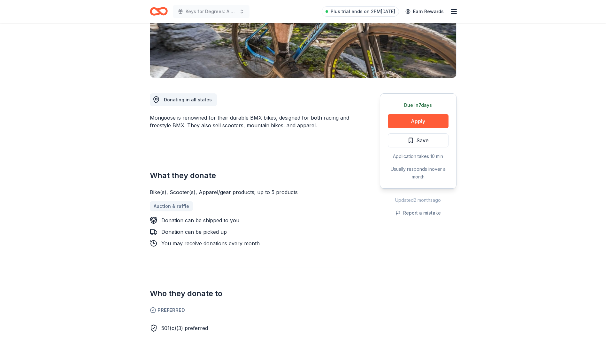
scroll to position [128, 0]
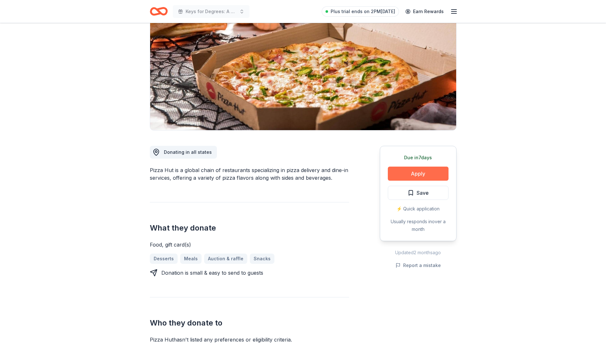
scroll to position [64, 0]
click at [426, 175] on button "Apply" at bounding box center [418, 173] width 61 height 14
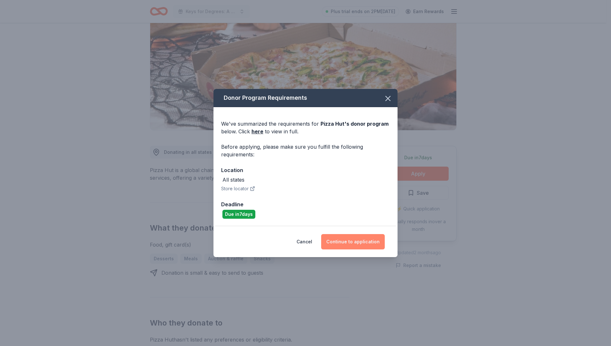
click at [352, 242] on button "Continue to application" at bounding box center [353, 241] width 64 height 15
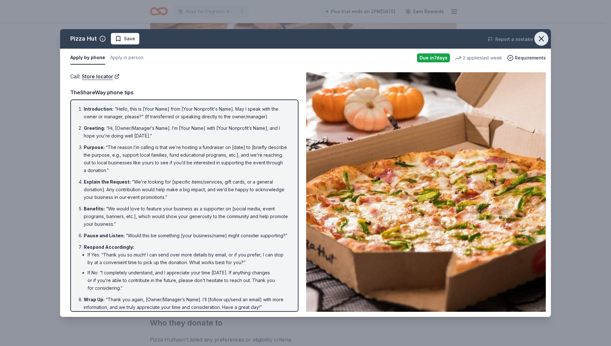
click at [543, 38] on icon "button" at bounding box center [540, 38] width 9 height 9
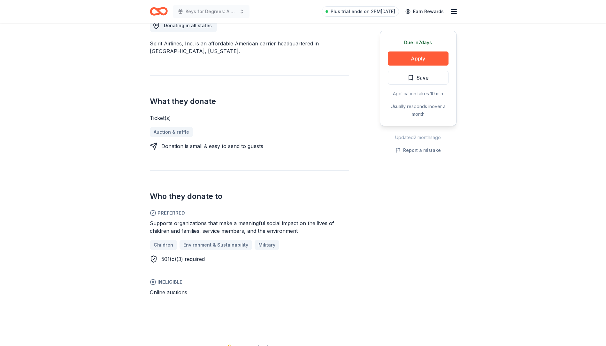
scroll to position [192, 0]
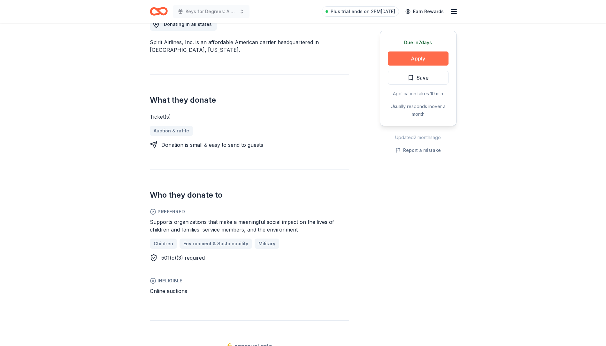
click at [423, 58] on button "Apply" at bounding box center [418, 58] width 61 height 14
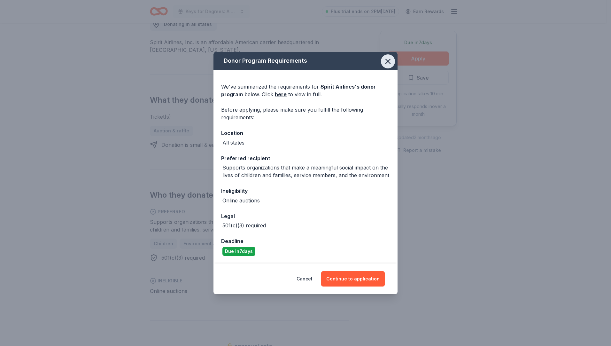
click at [386, 63] on icon "button" at bounding box center [387, 61] width 4 height 4
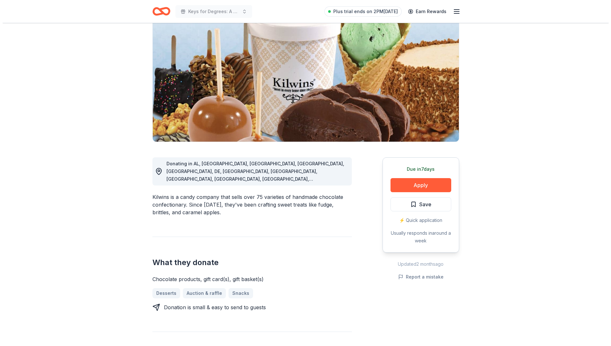
scroll to position [64, 0]
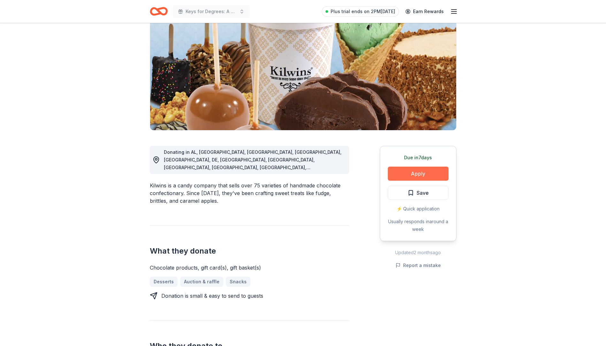
click at [423, 175] on button "Apply" at bounding box center [418, 173] width 61 height 14
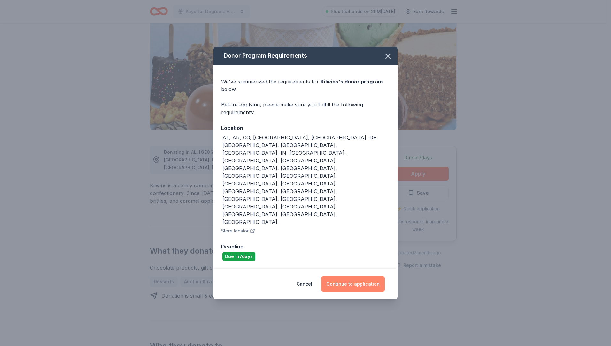
click at [367, 276] on button "Continue to application" at bounding box center [353, 283] width 64 height 15
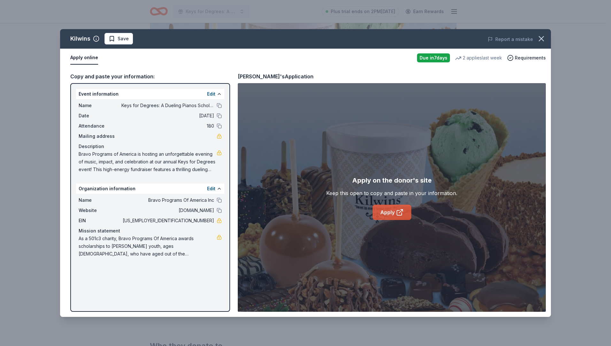
click at [399, 213] on icon at bounding box center [401, 211] width 4 height 4
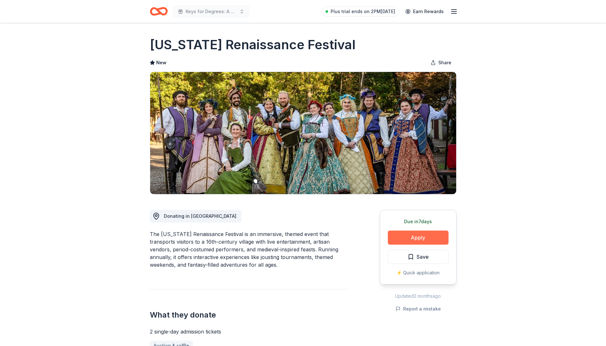
click at [422, 239] on button "Apply" at bounding box center [418, 237] width 61 height 14
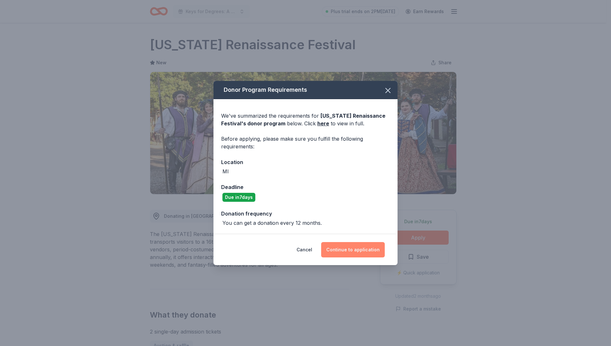
click at [362, 250] on button "Continue to application" at bounding box center [353, 249] width 64 height 15
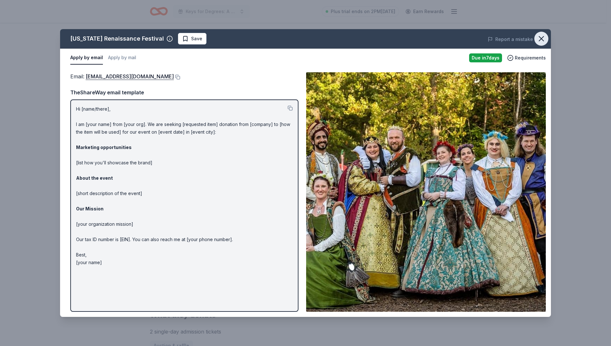
click at [539, 35] on icon "button" at bounding box center [540, 38] width 9 height 9
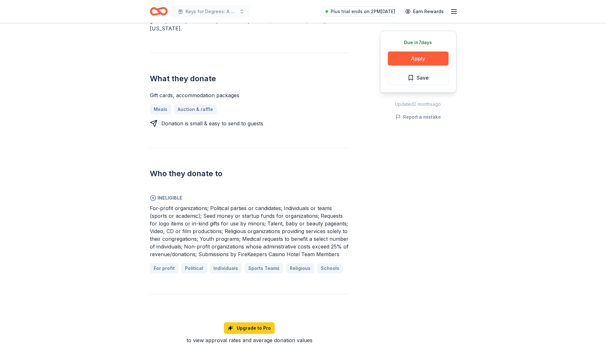
scroll to position [96, 0]
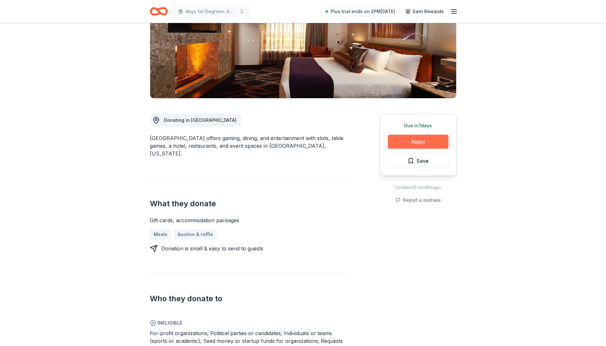
click at [421, 143] on button "Apply" at bounding box center [418, 141] width 61 height 14
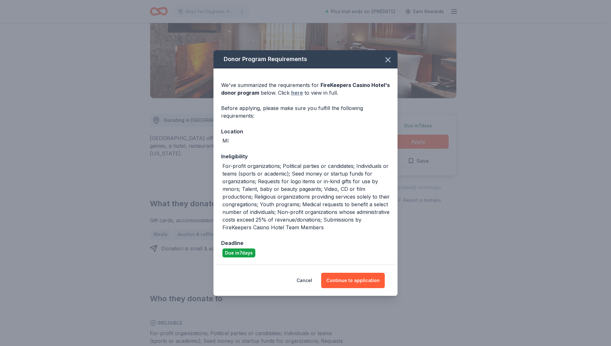
click at [298, 93] on link "here" at bounding box center [297, 93] width 12 height 8
click at [355, 281] on button "Continue to application" at bounding box center [353, 279] width 64 height 15
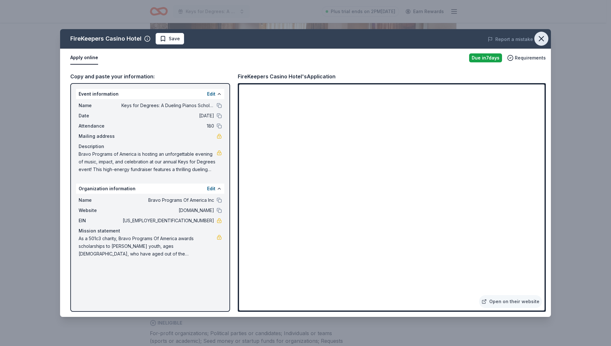
click at [540, 36] on icon "button" at bounding box center [540, 38] width 9 height 9
